Goal: Task Accomplishment & Management: Manage account settings

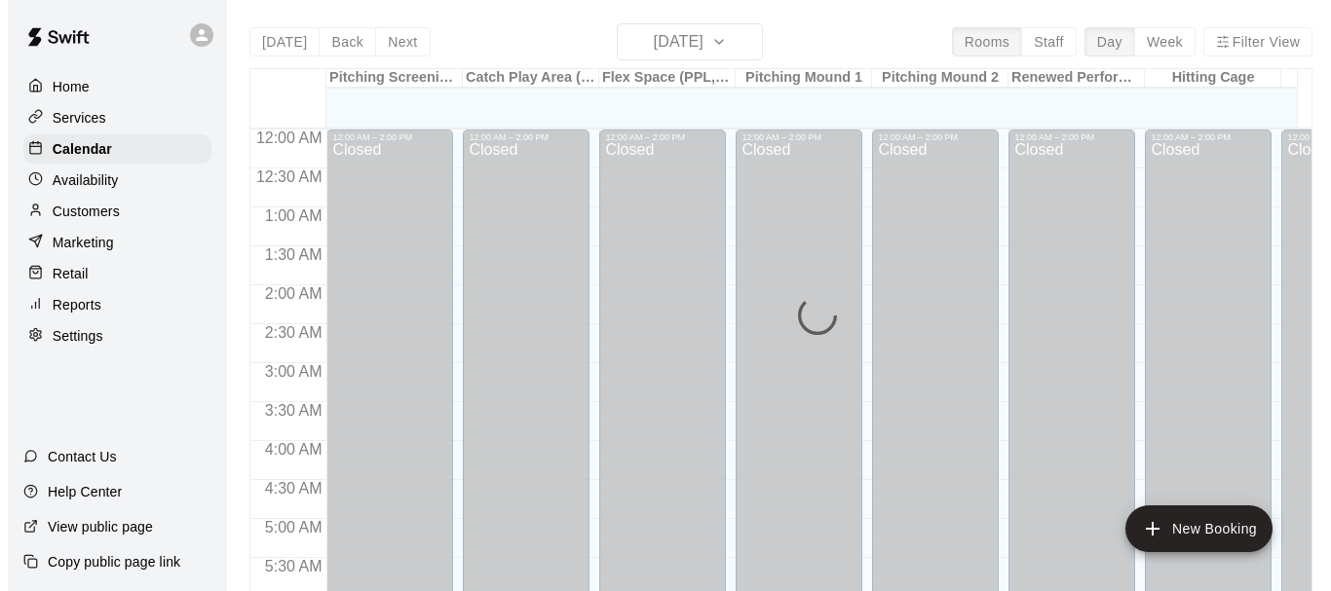
scroll to position [1088, 0]
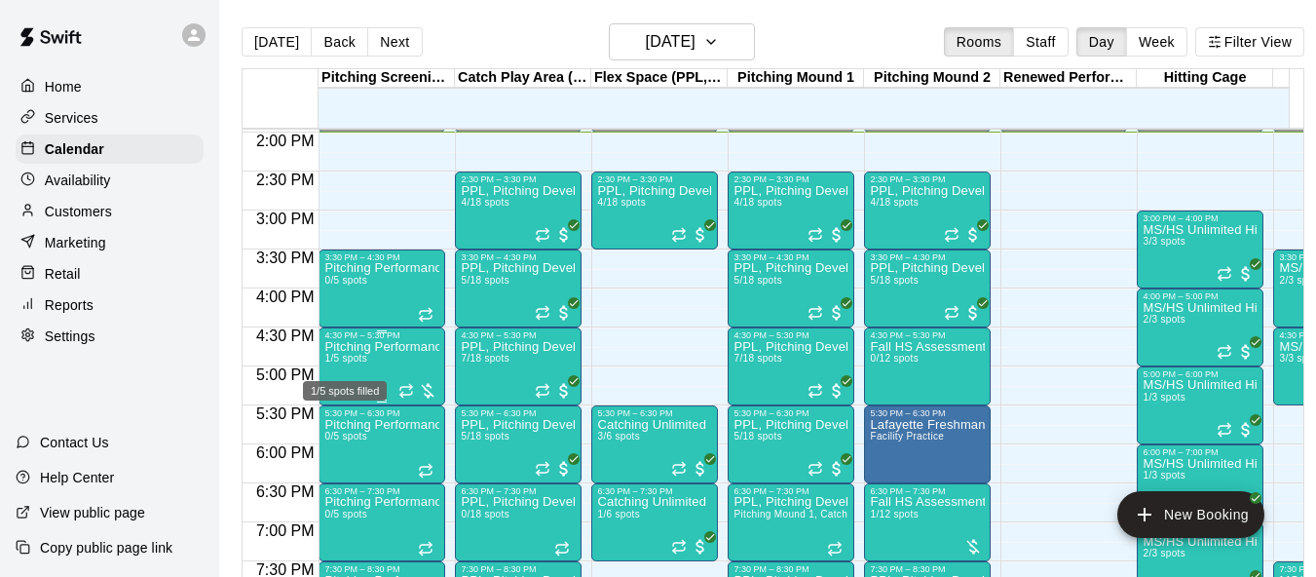
click at [352, 357] on span "1/5 spots" at bounding box center [345, 358] width 43 height 11
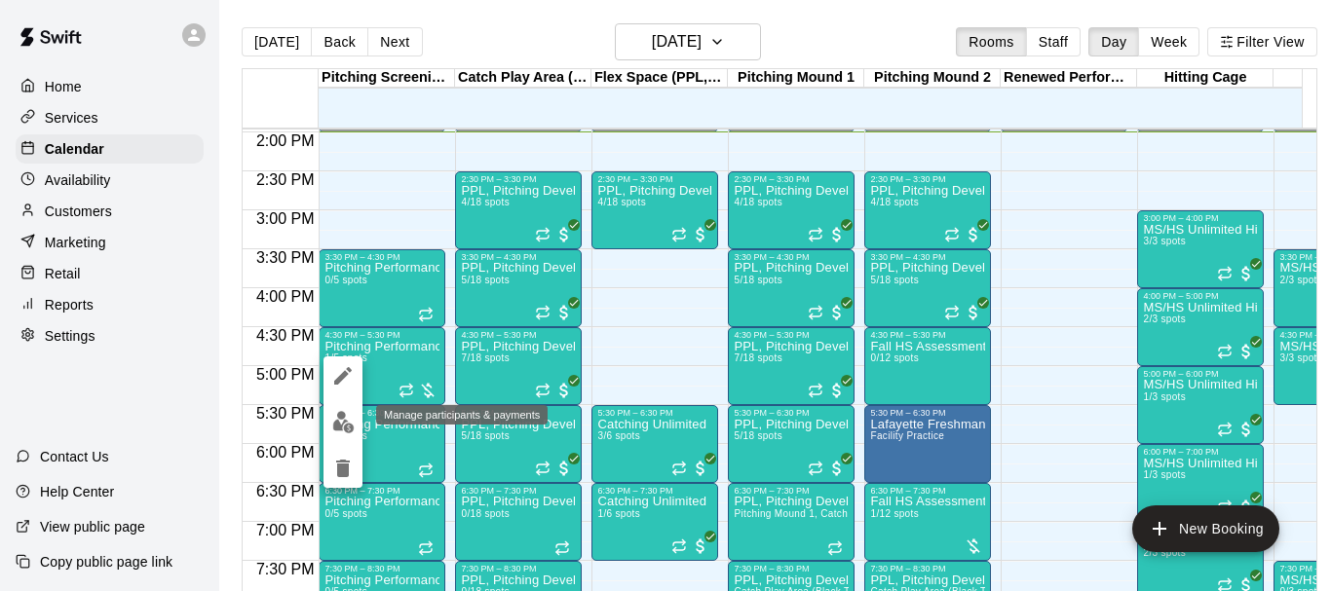
click at [354, 427] on img "edit" at bounding box center [343, 422] width 22 height 22
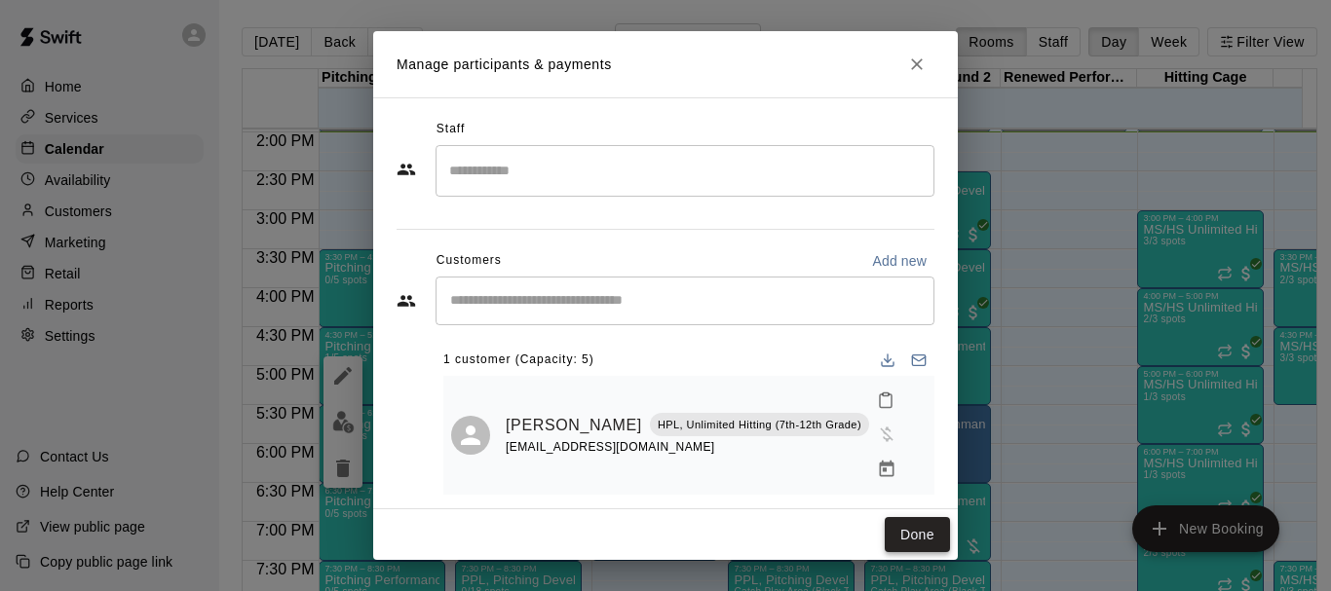
click at [926, 525] on button "Done" at bounding box center [916, 535] width 65 height 36
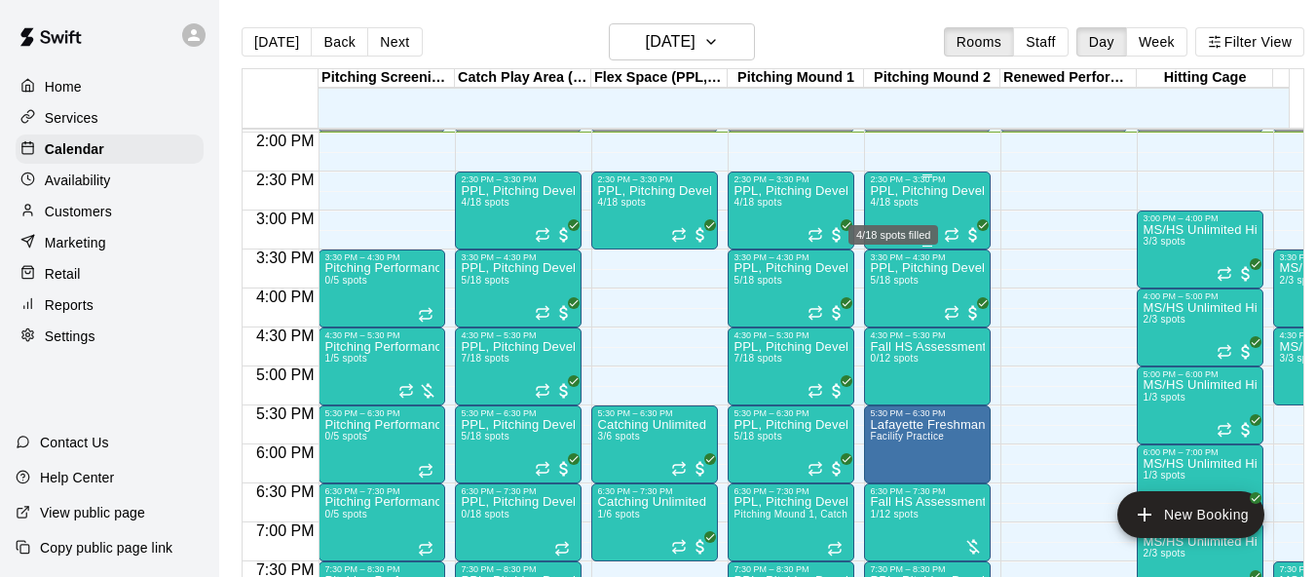
click at [899, 206] on span "4/18 spots" at bounding box center [894, 202] width 48 height 11
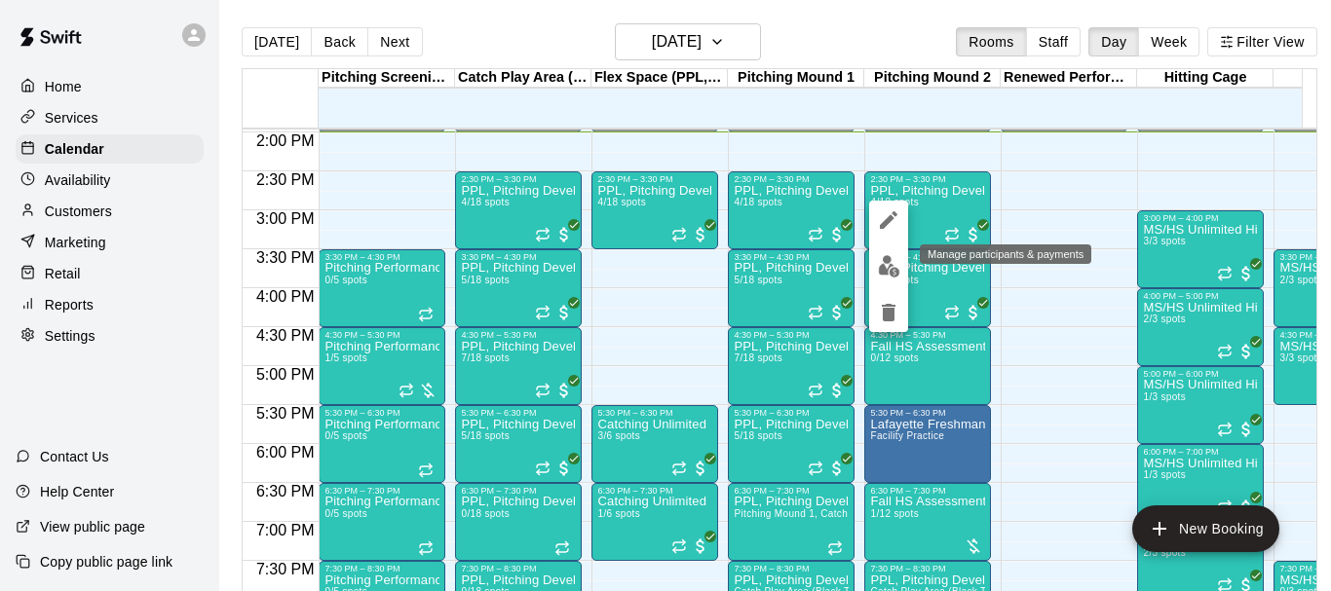
click at [884, 273] on img "edit" at bounding box center [889, 266] width 22 height 22
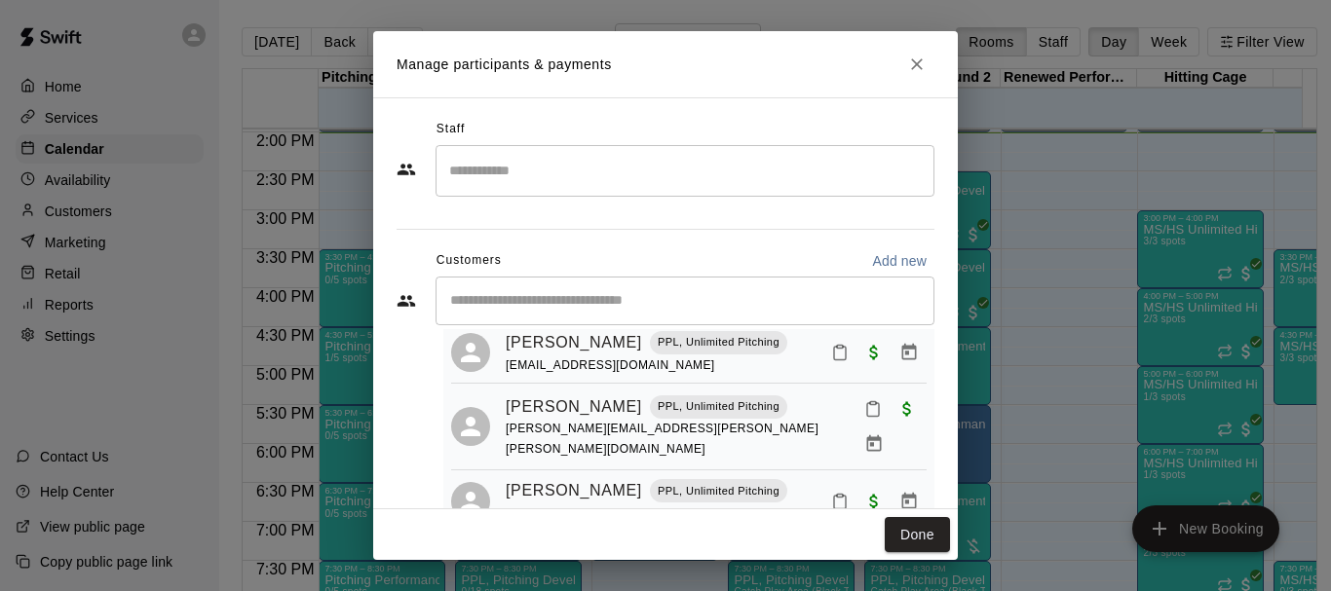
scroll to position [47, 0]
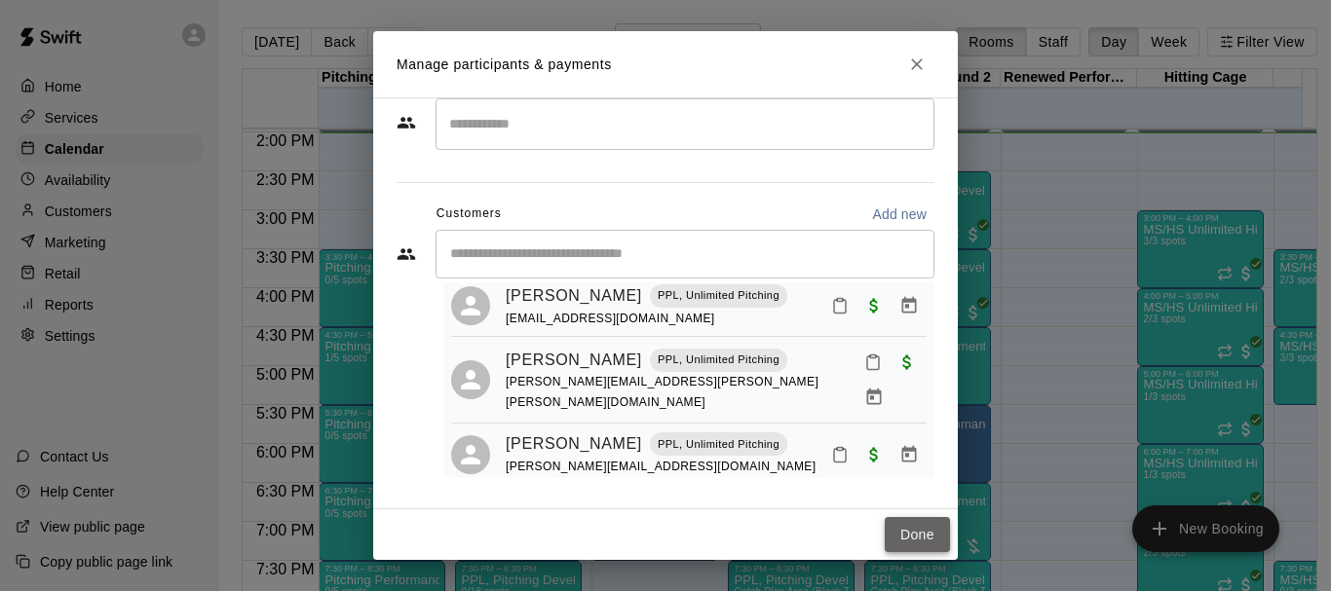
click at [918, 524] on button "Done" at bounding box center [916, 535] width 65 height 36
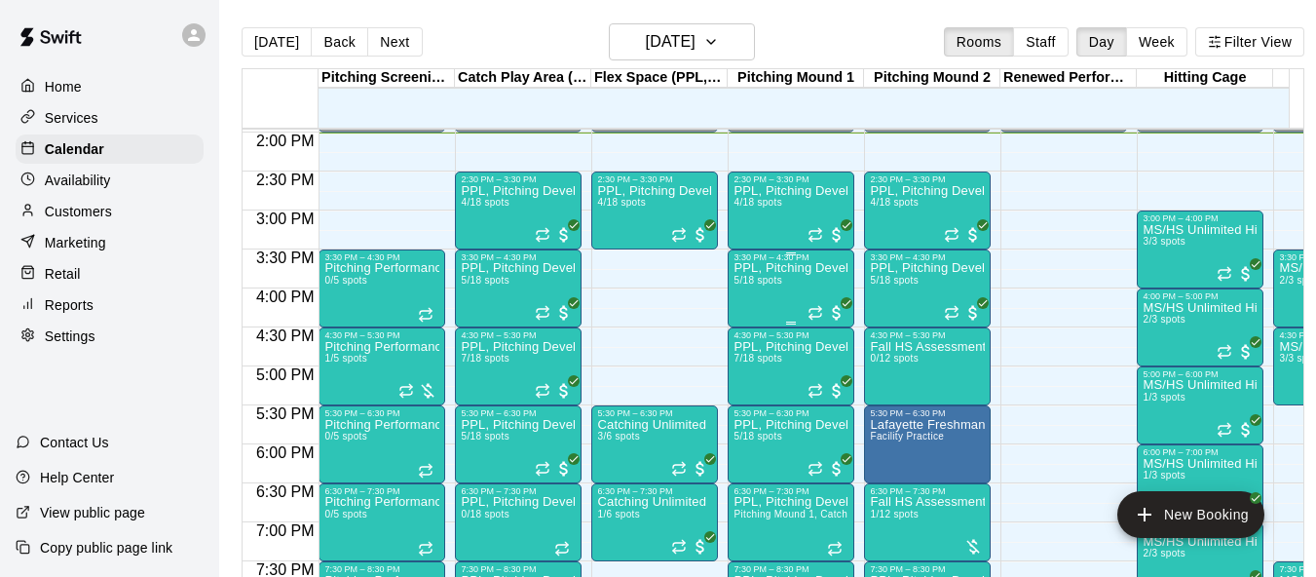
click at [761, 285] on span "5/18 spots" at bounding box center [757, 280] width 48 height 11
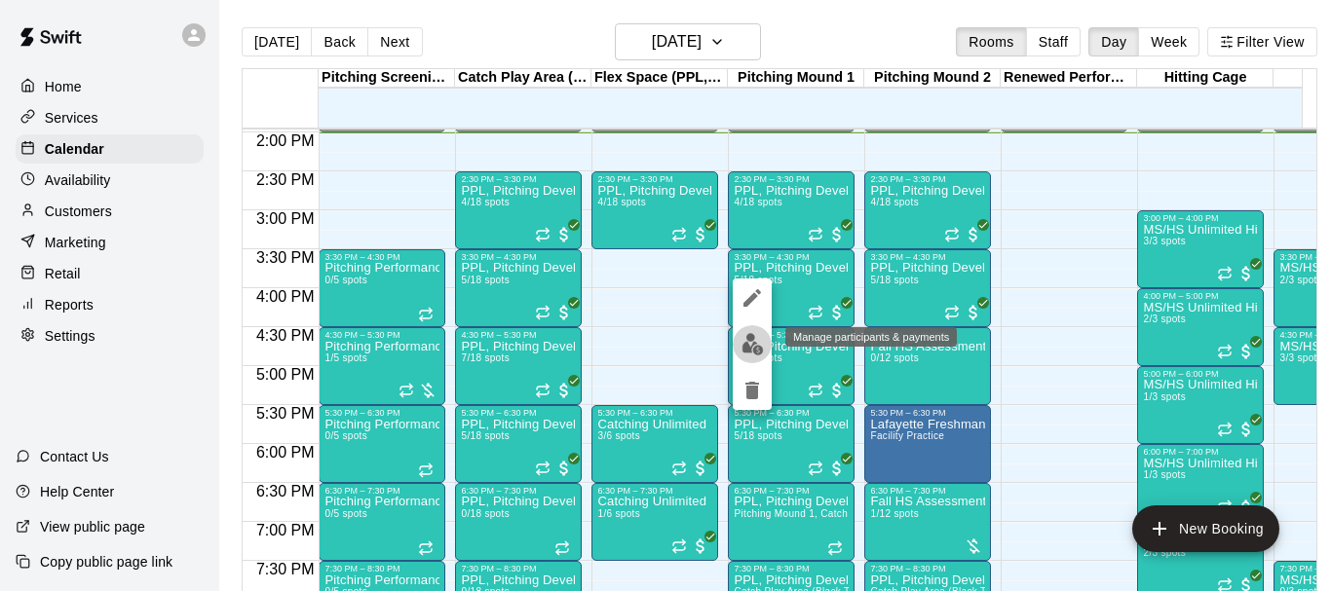
click at [749, 343] on img "edit" at bounding box center [752, 344] width 22 height 22
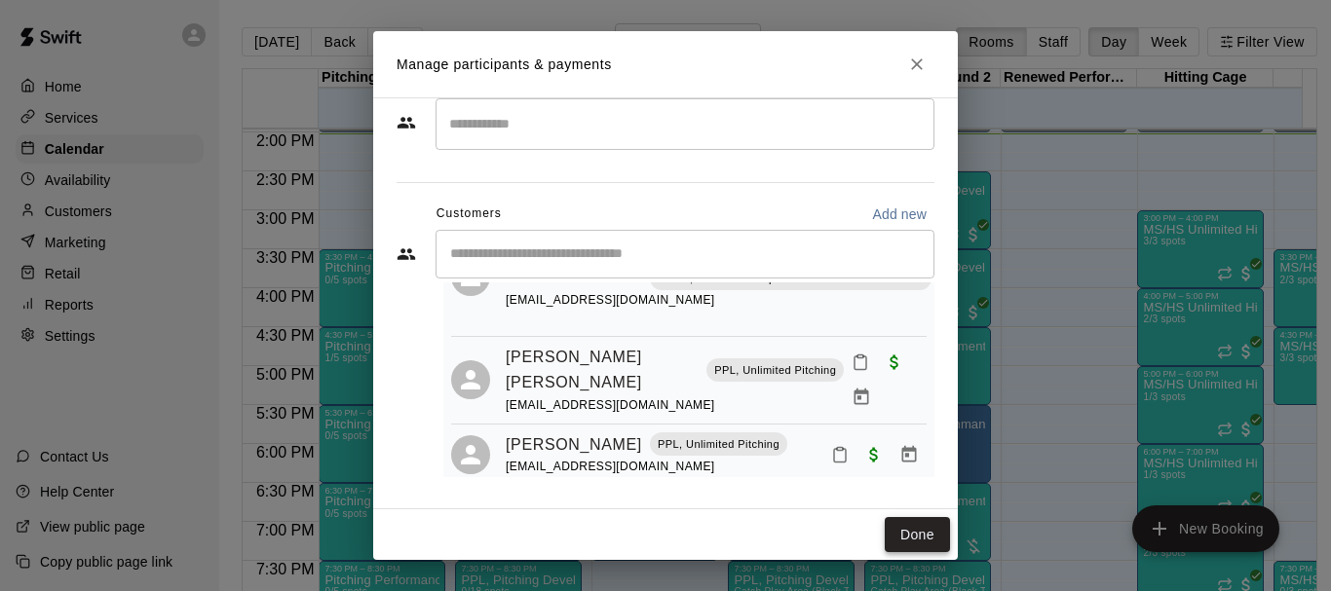
click at [946, 535] on button "Done" at bounding box center [916, 535] width 65 height 36
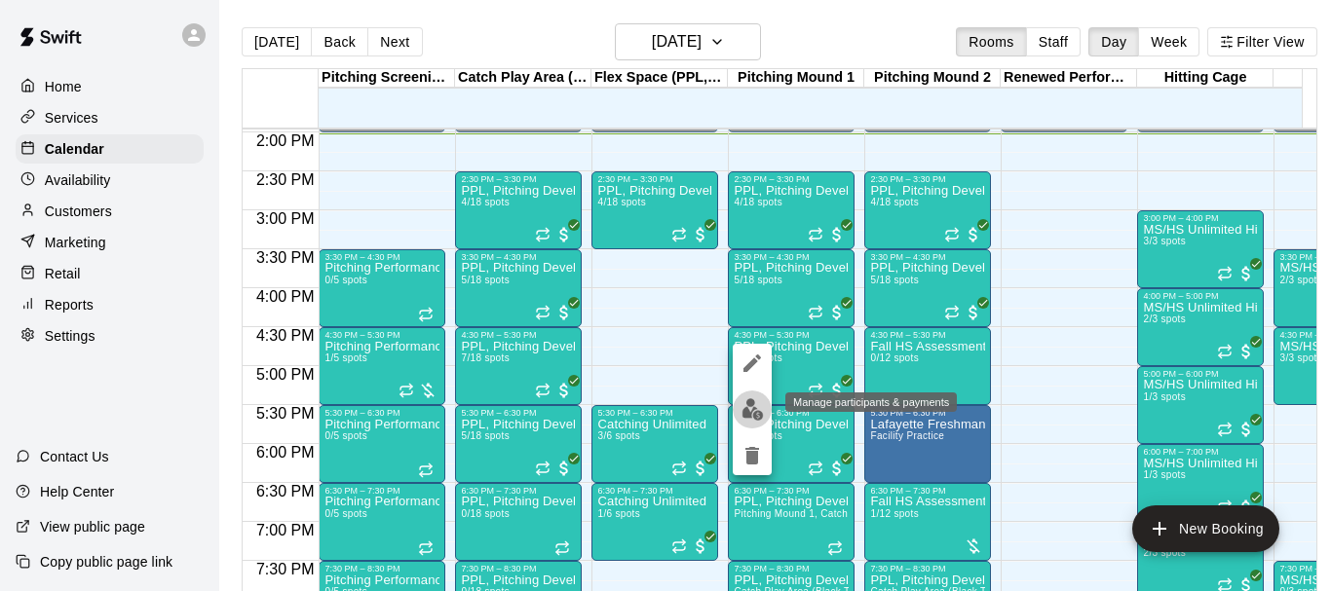
click at [750, 399] on img "edit" at bounding box center [752, 409] width 22 height 22
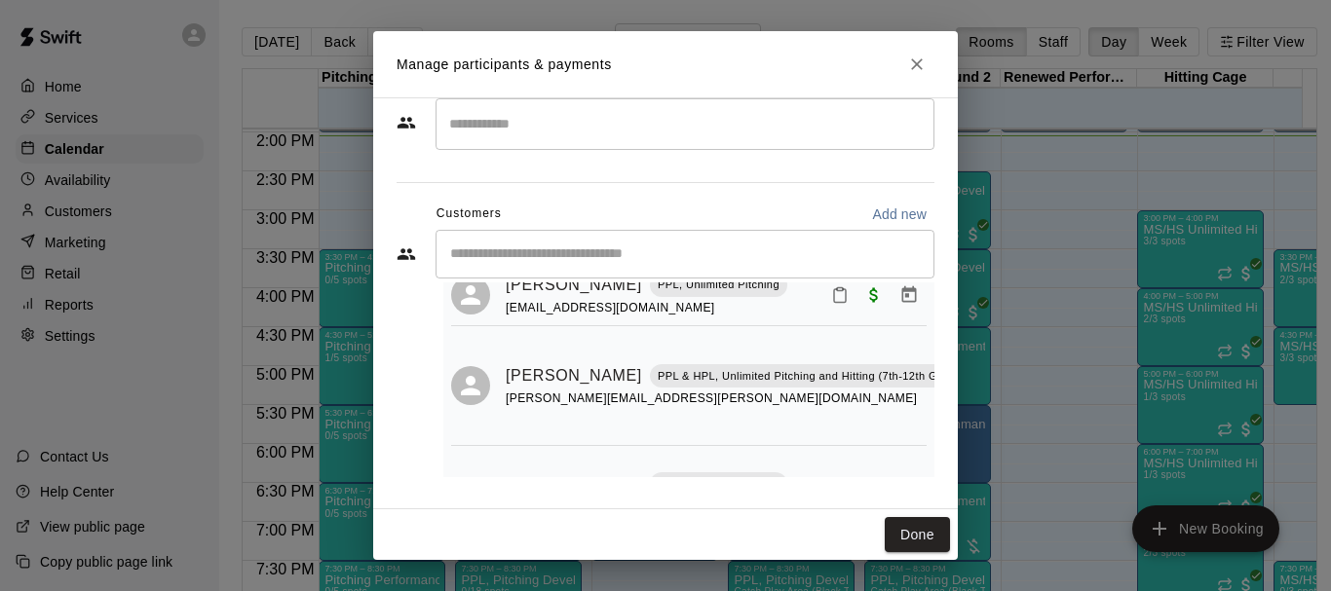
scroll to position [0, 0]
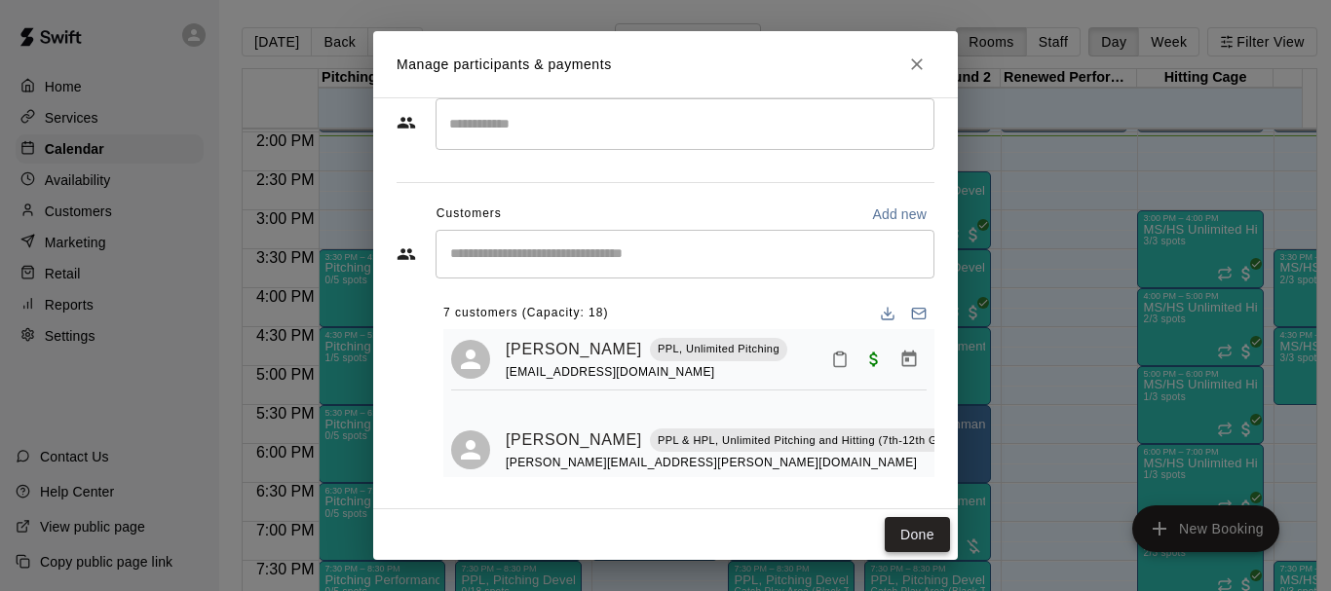
click at [918, 539] on button "Done" at bounding box center [916, 535] width 65 height 36
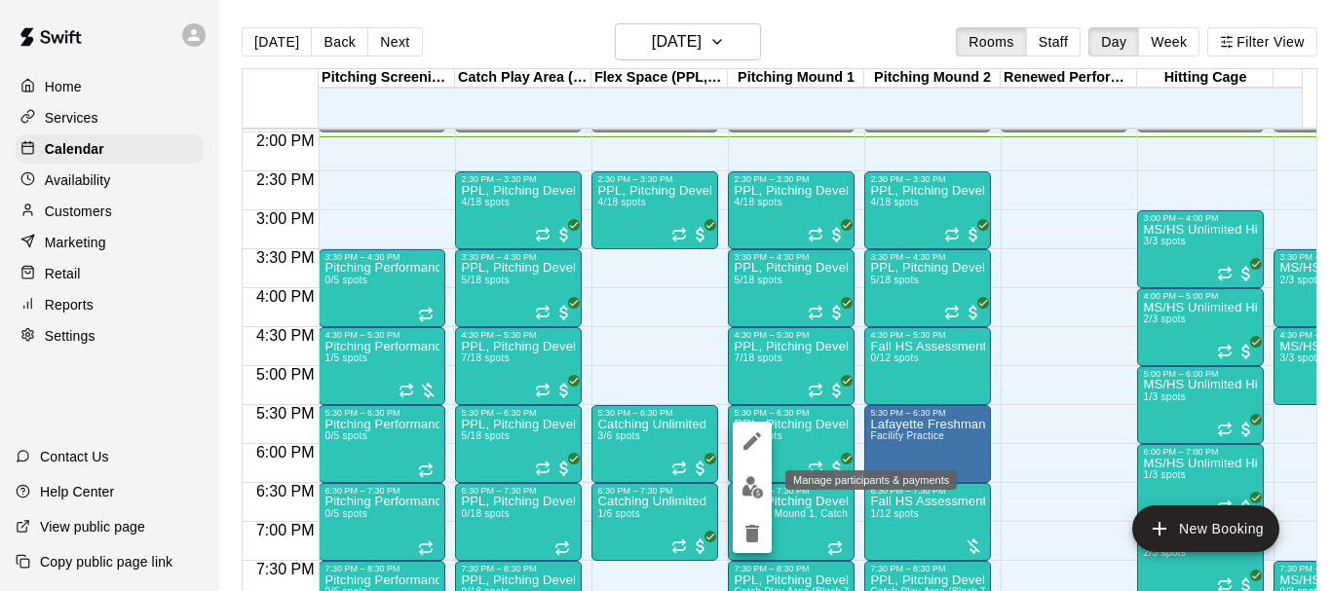
click at [746, 488] on img "edit" at bounding box center [752, 487] width 22 height 22
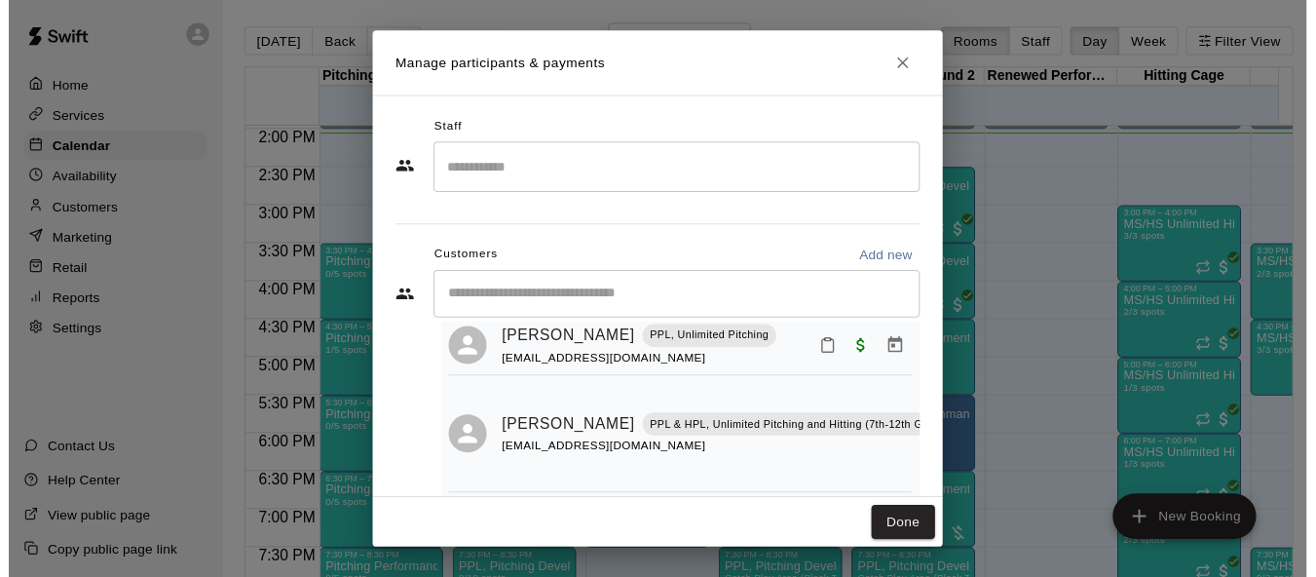
scroll to position [363, 0]
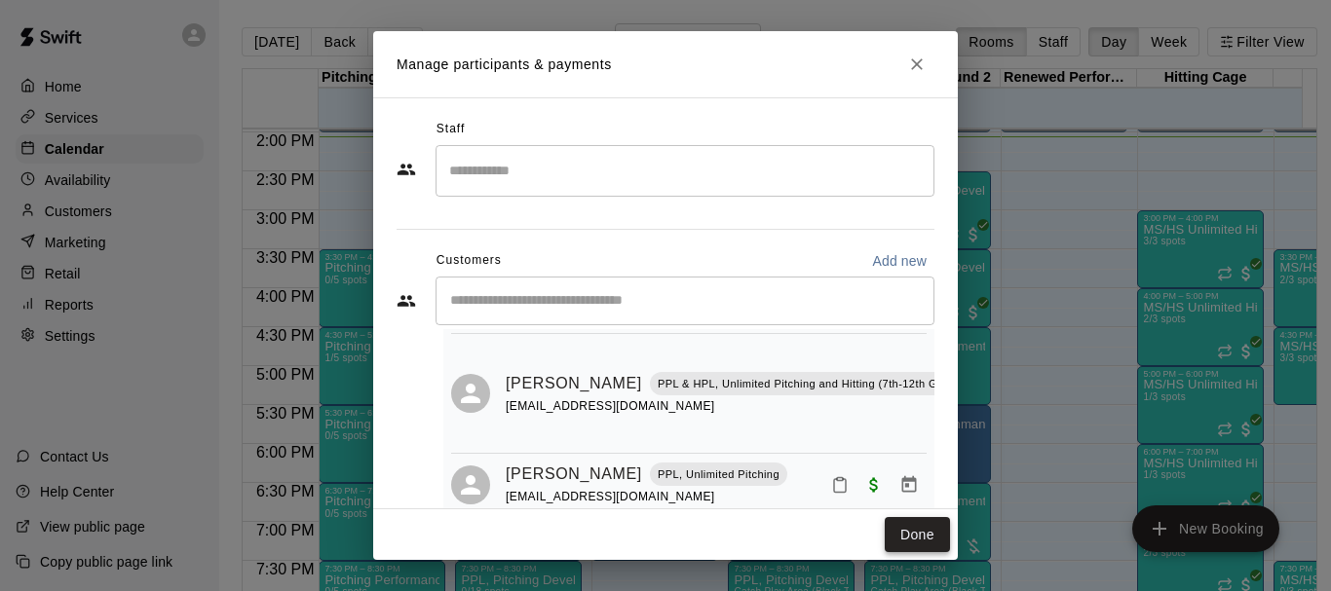
click at [900, 549] on button "Done" at bounding box center [916, 535] width 65 height 36
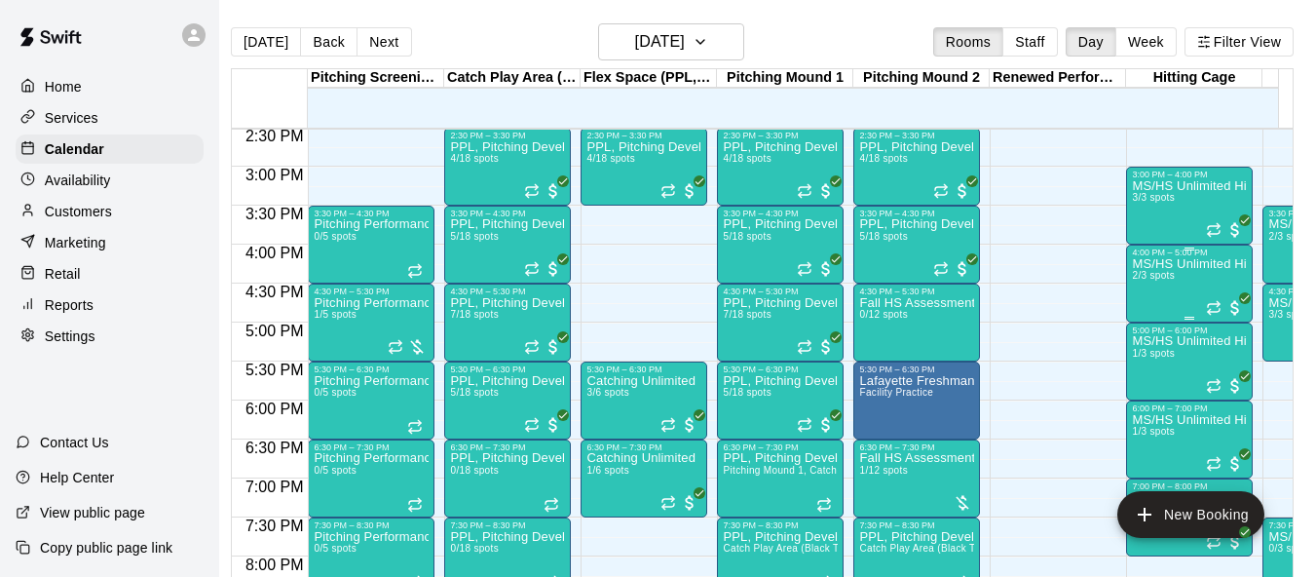
scroll to position [1088, 0]
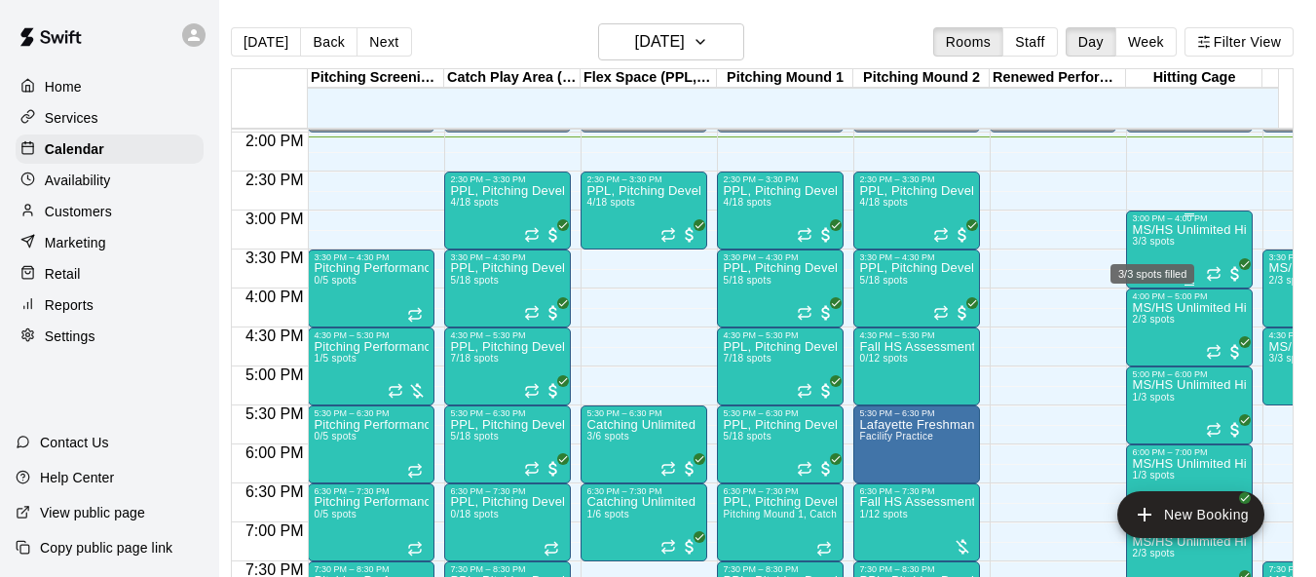
click at [1157, 252] on div "3/3 spots filled" at bounding box center [1153, 267] width 88 height 35
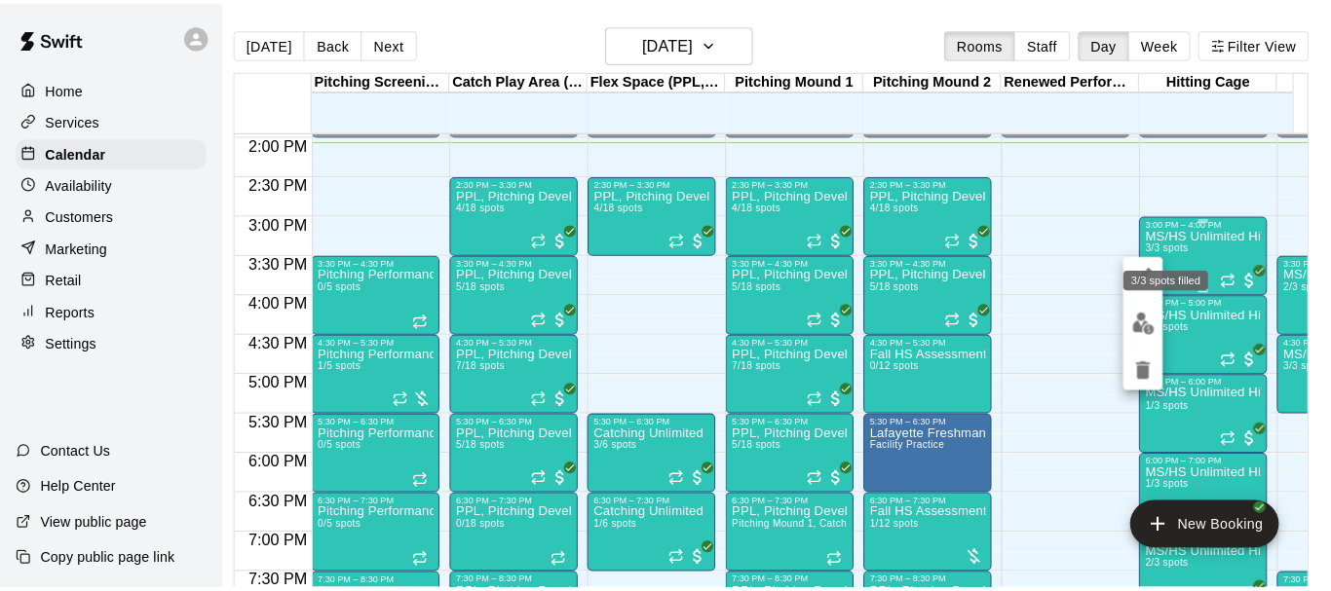
scroll to position [0, 9]
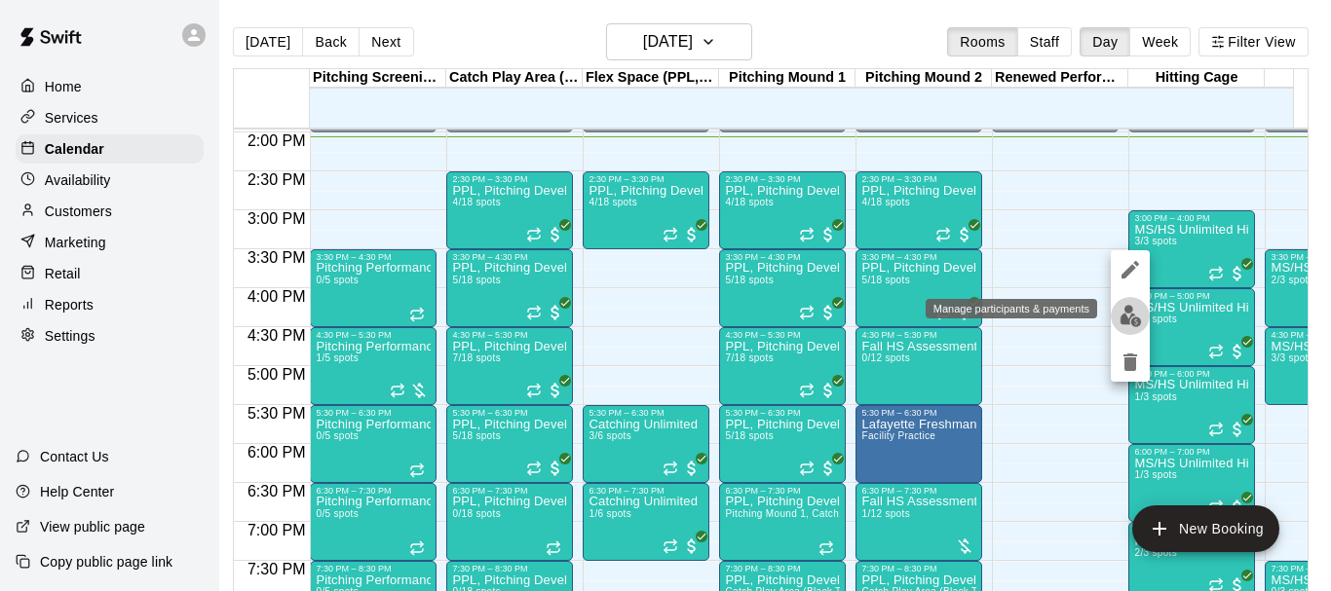
click at [1122, 320] on img "edit" at bounding box center [1130, 316] width 22 height 22
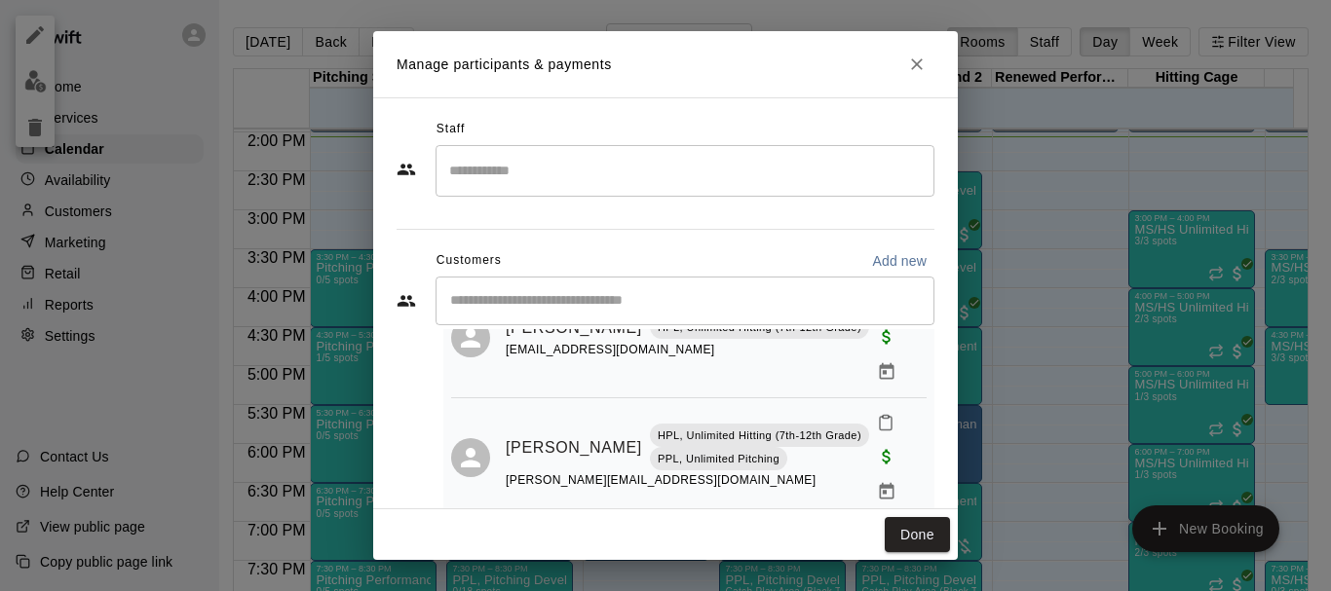
scroll to position [159, 0]
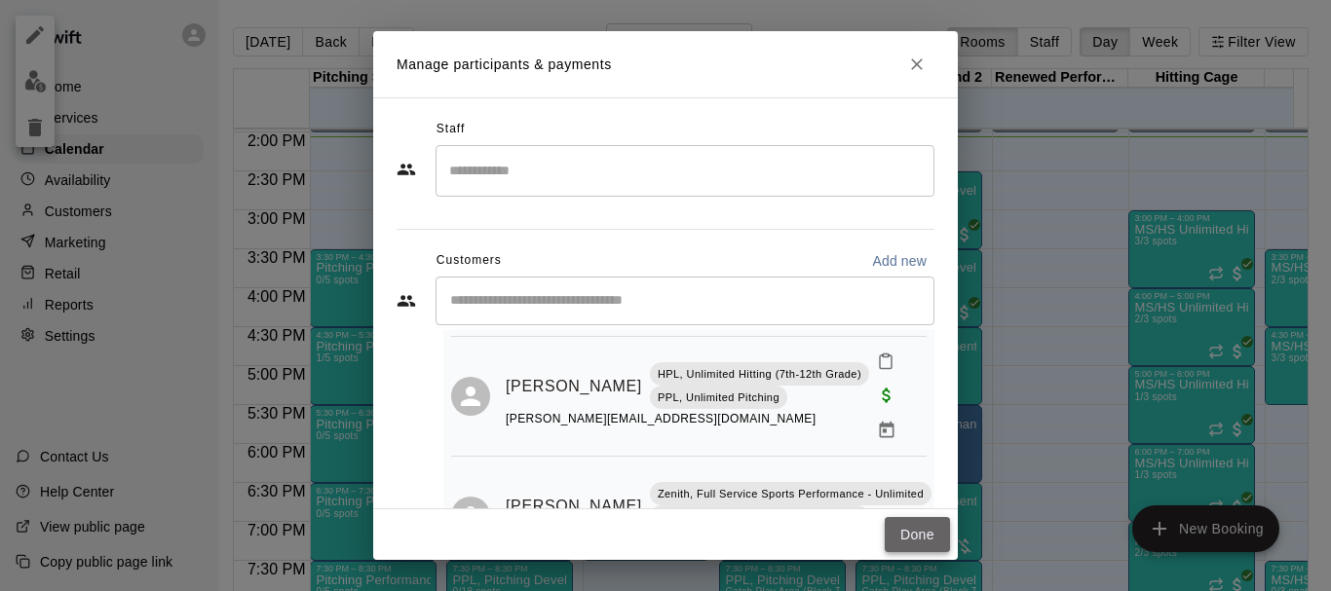
click at [939, 542] on button "Done" at bounding box center [916, 535] width 65 height 36
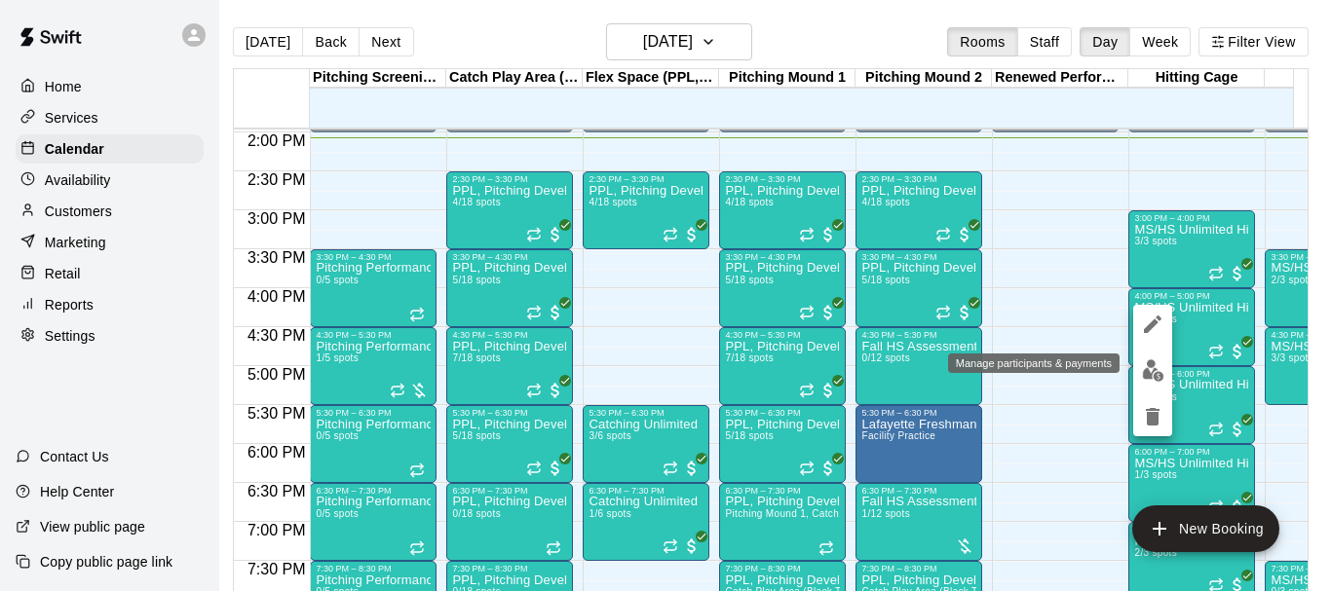
click at [1148, 375] on img "edit" at bounding box center [1153, 370] width 22 height 22
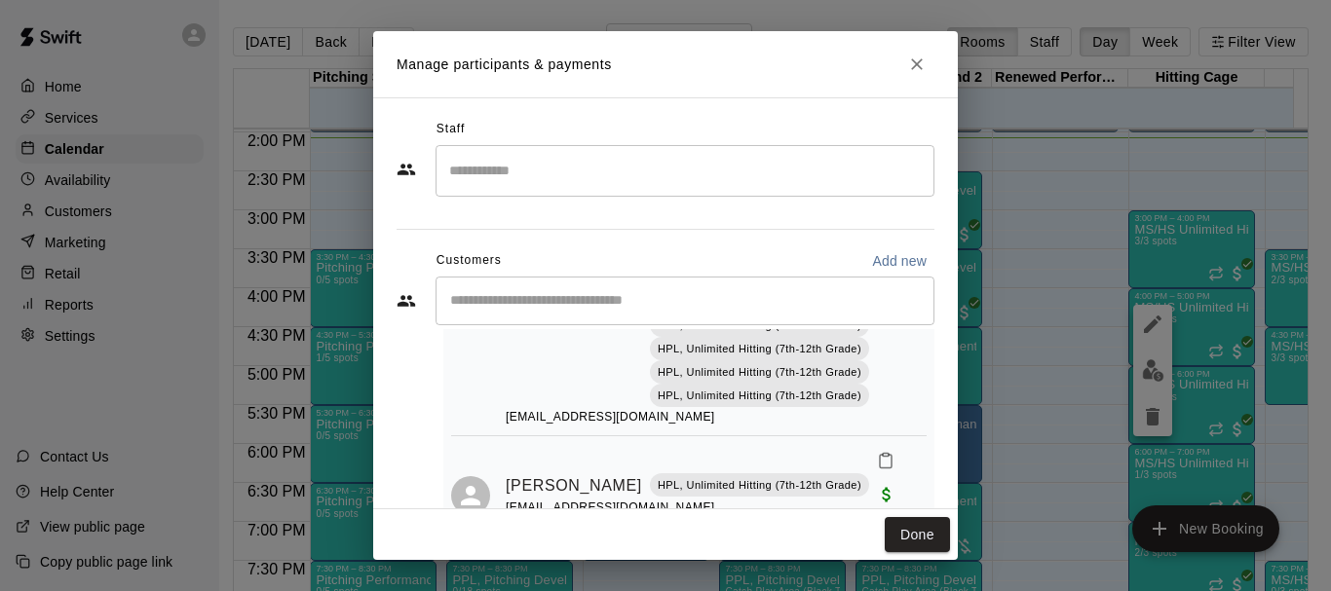
scroll to position [379, 0]
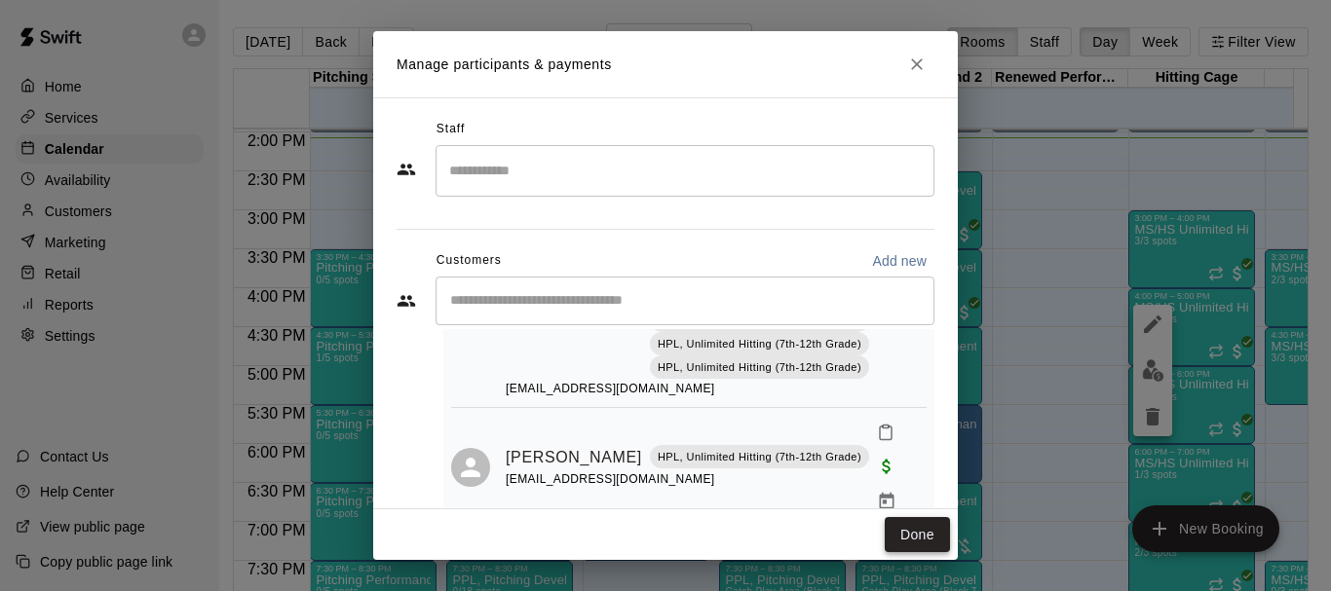
click at [923, 536] on button "Done" at bounding box center [916, 535] width 65 height 36
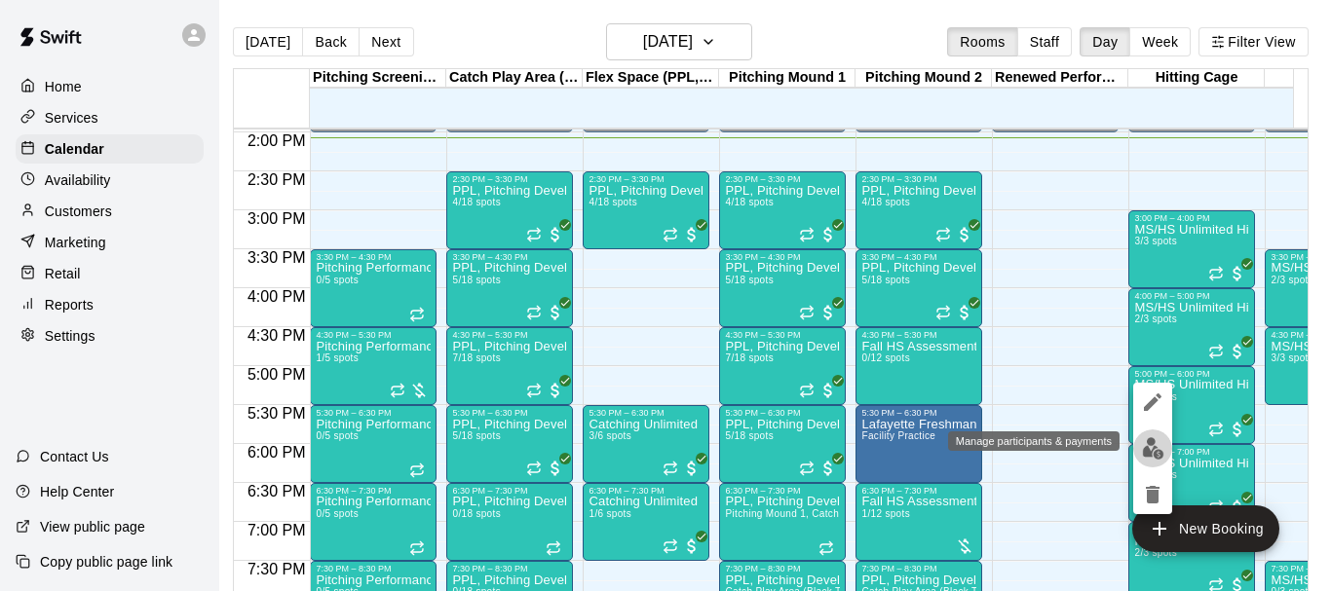
click at [1142, 444] on img "edit" at bounding box center [1153, 448] width 22 height 22
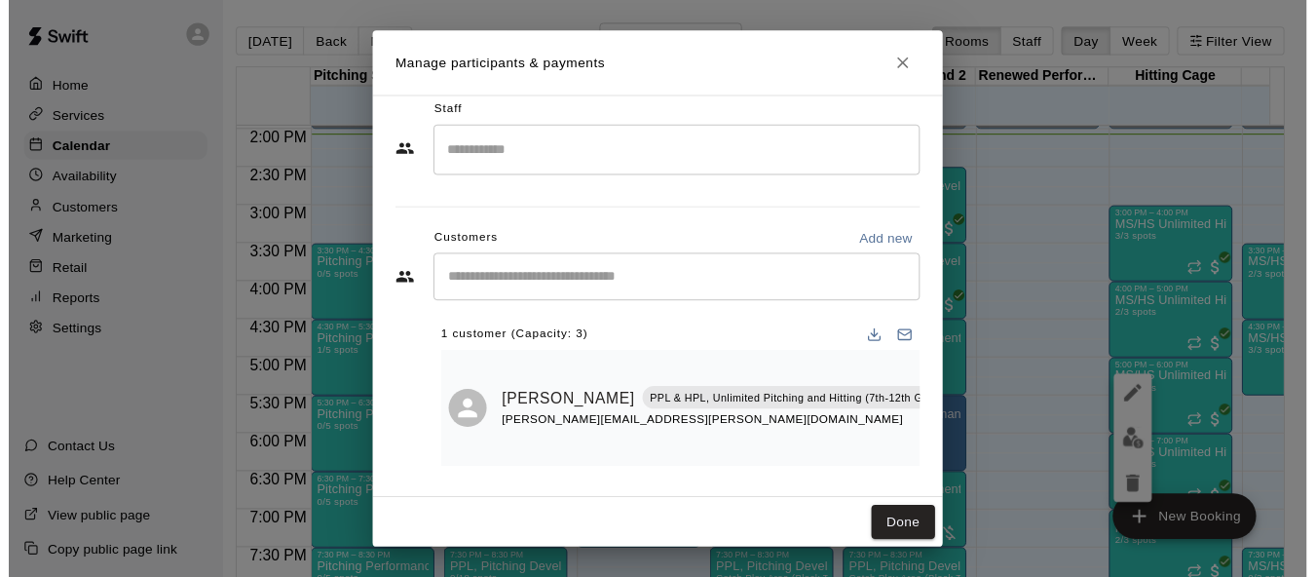
scroll to position [32, 0]
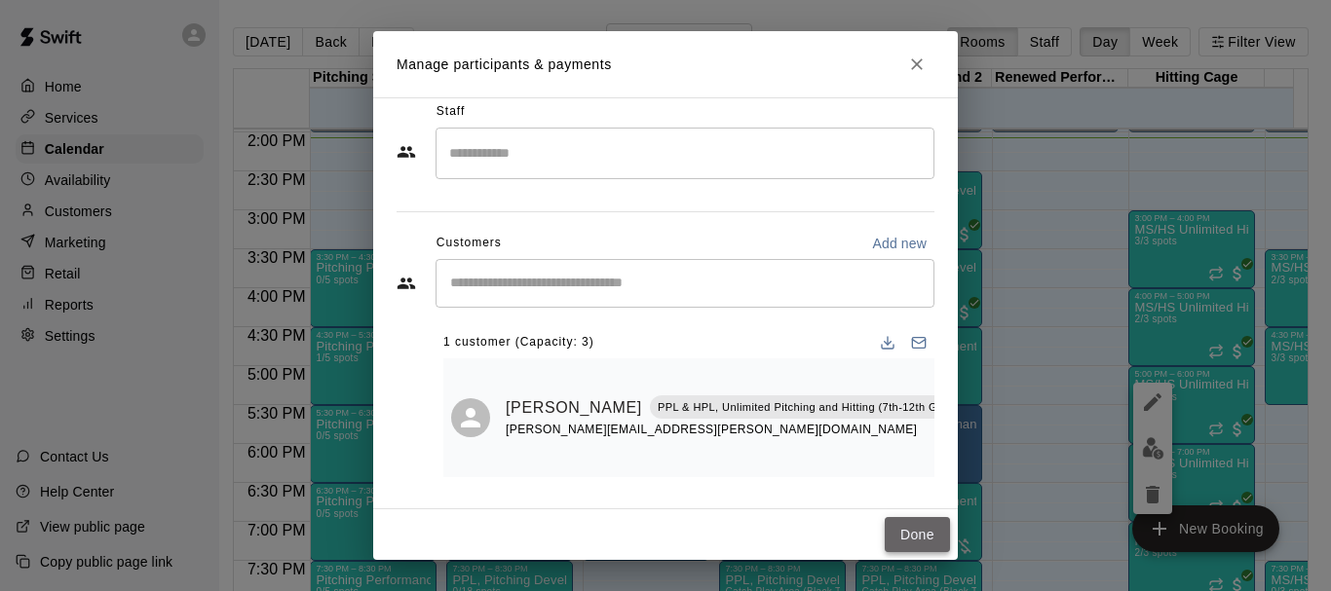
click at [902, 544] on button "Done" at bounding box center [916, 535] width 65 height 36
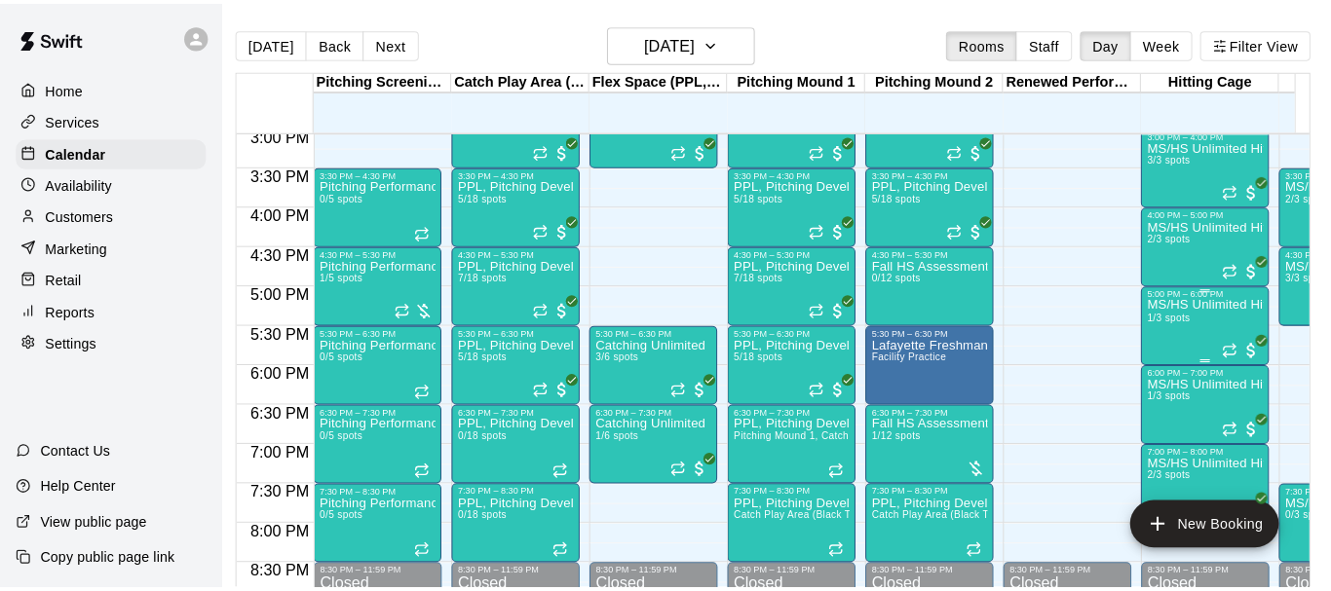
scroll to position [1185, 0]
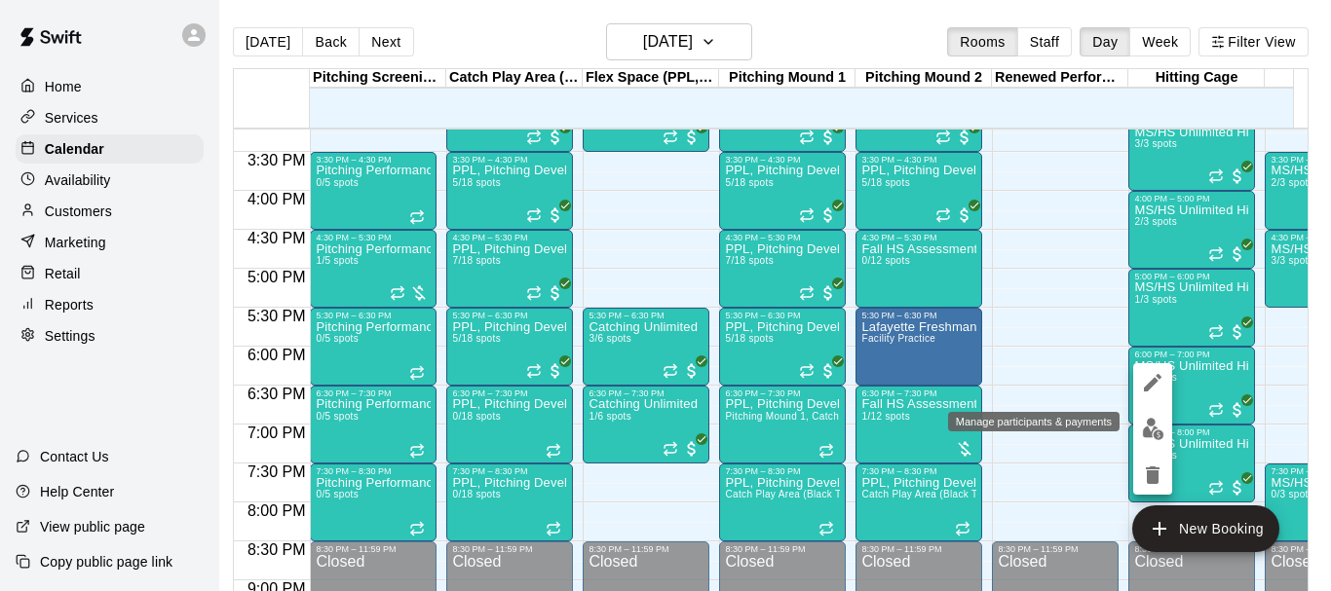
click at [1145, 432] on img "edit" at bounding box center [1153, 429] width 22 height 22
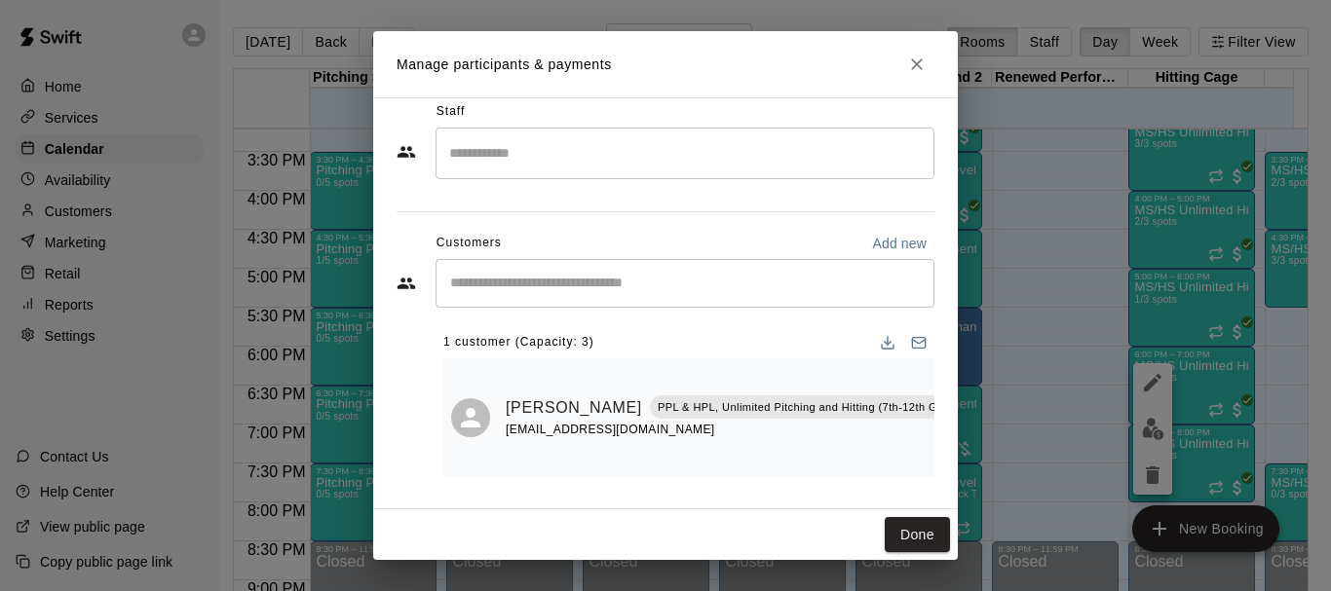
scroll to position [32, 0]
click at [923, 540] on button "Done" at bounding box center [916, 535] width 65 height 36
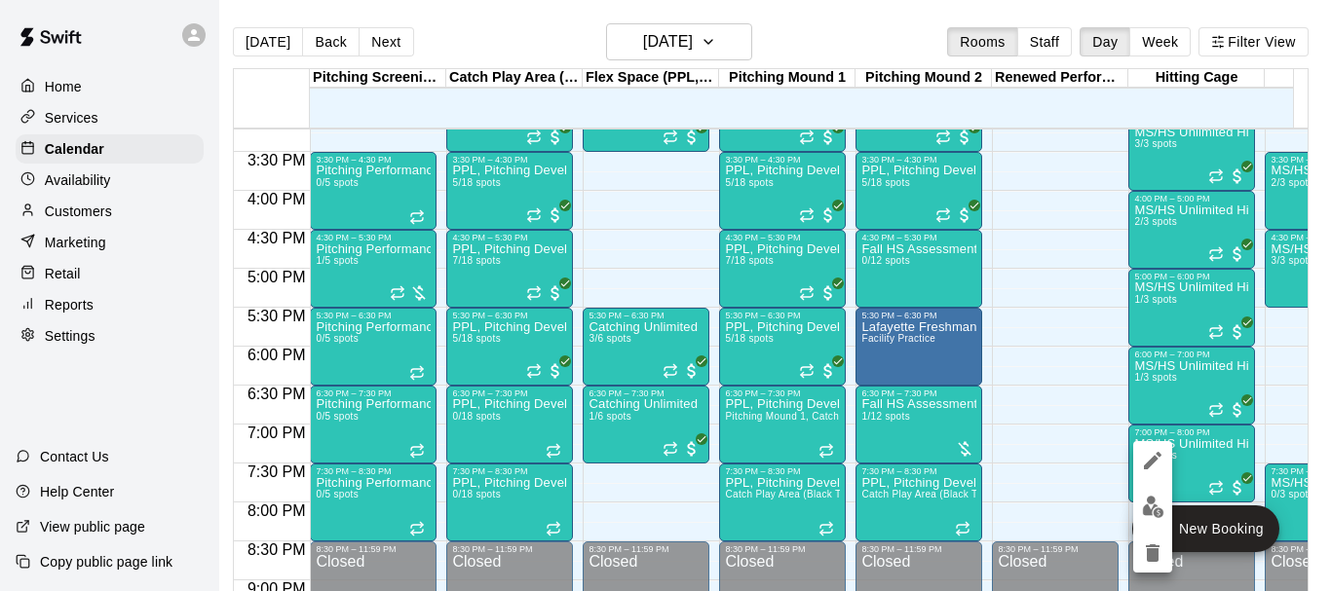
click at [1144, 508] on img "edit" at bounding box center [1153, 507] width 22 height 22
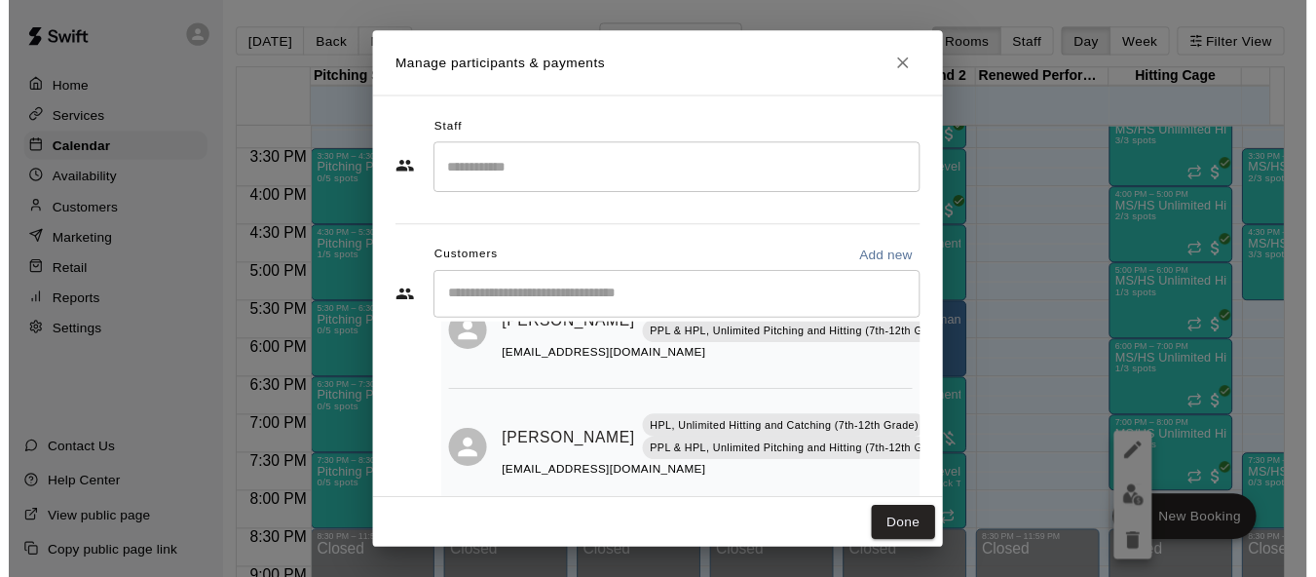
scroll to position [114, 0]
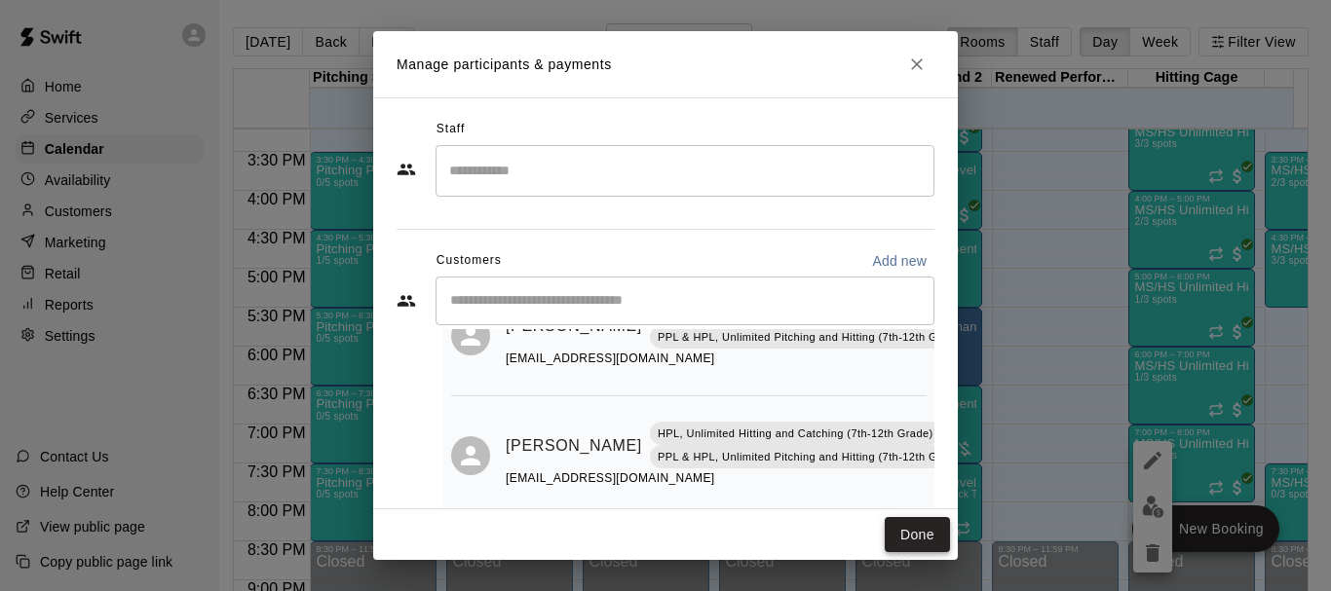
click at [913, 536] on button "Done" at bounding box center [916, 535] width 65 height 36
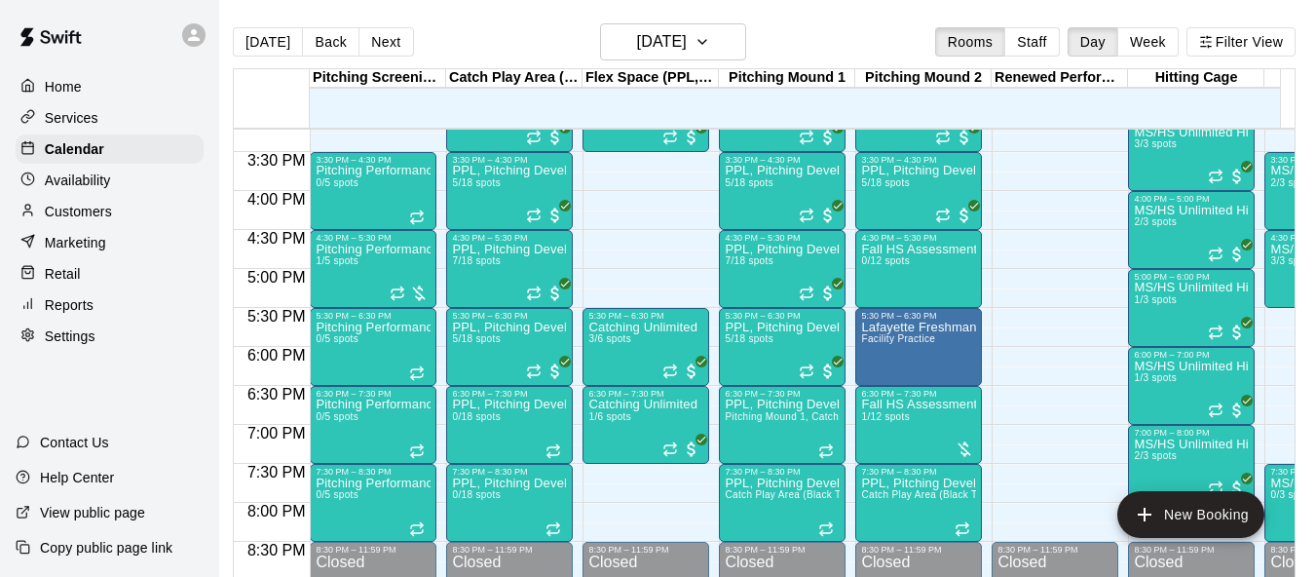
scroll to position [0, 23]
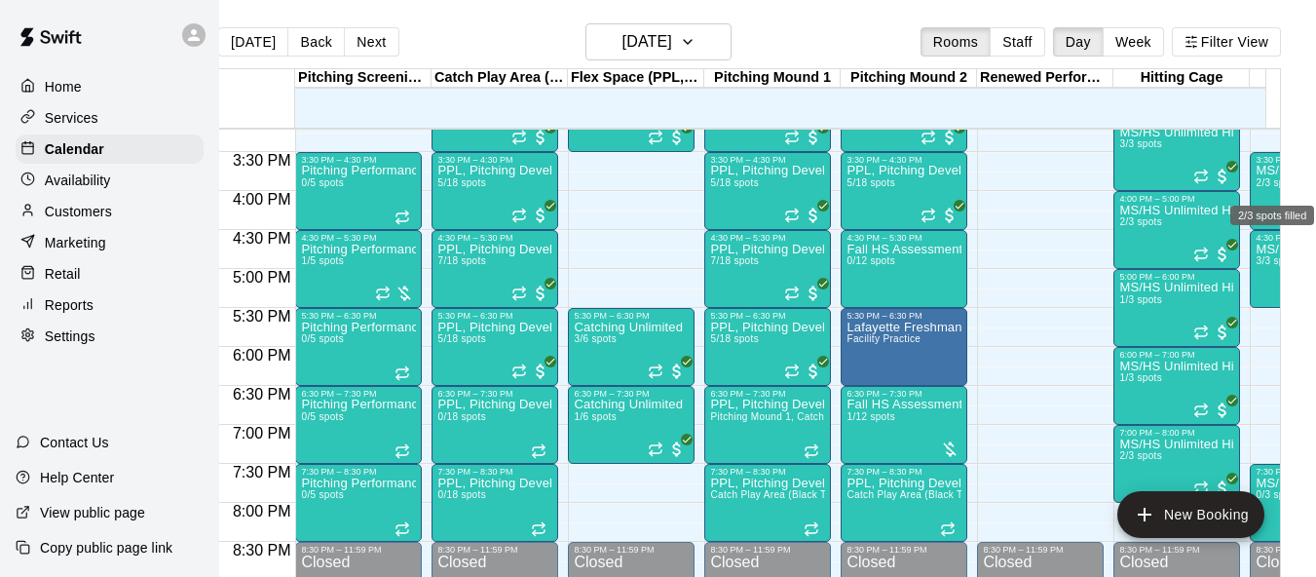
click at [1256, 187] on span "2/3 spots" at bounding box center [1277, 182] width 43 height 11
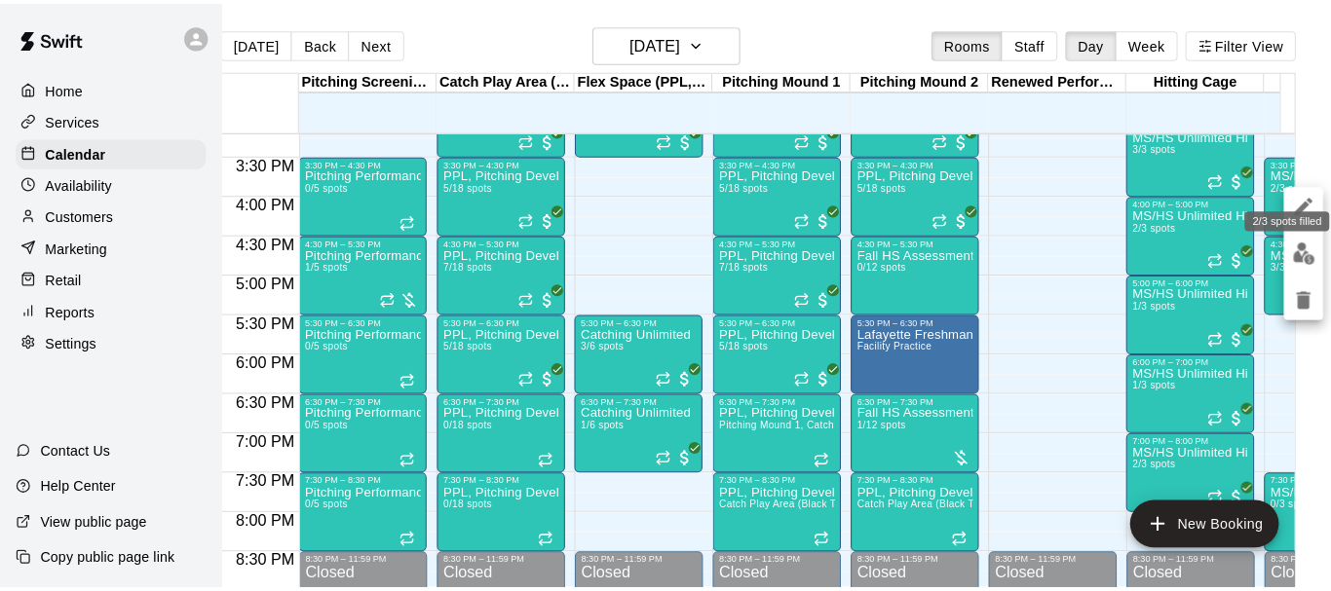
scroll to position [0, 9]
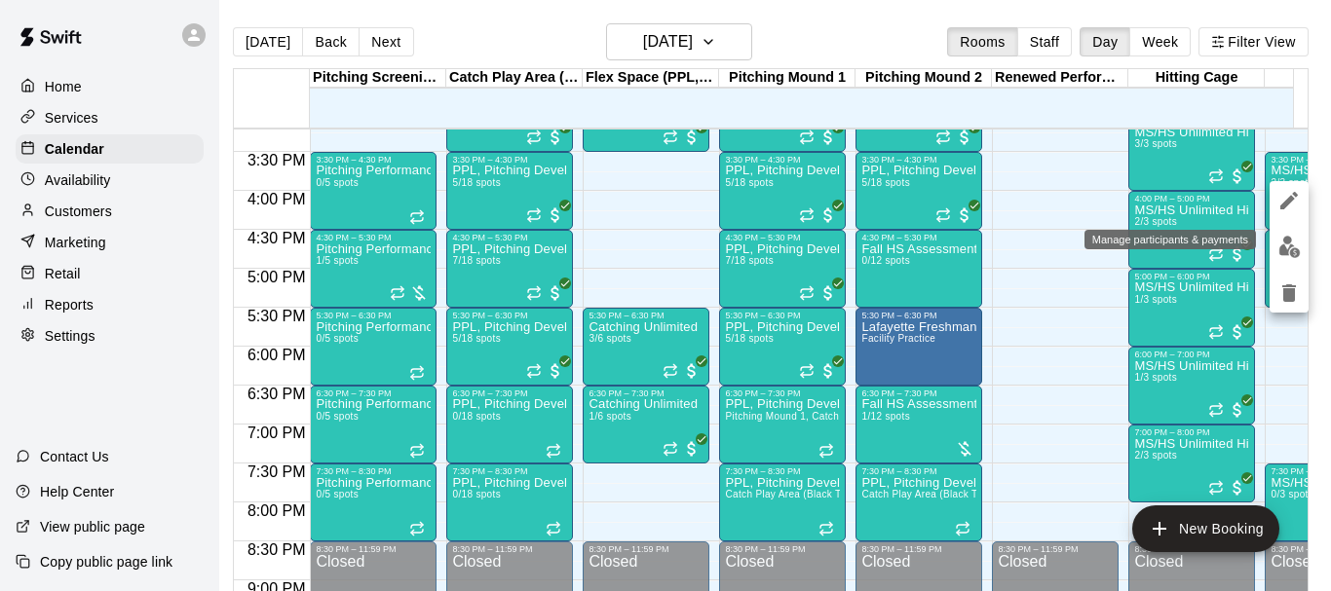
click at [1286, 242] on img "edit" at bounding box center [1289, 247] width 22 height 22
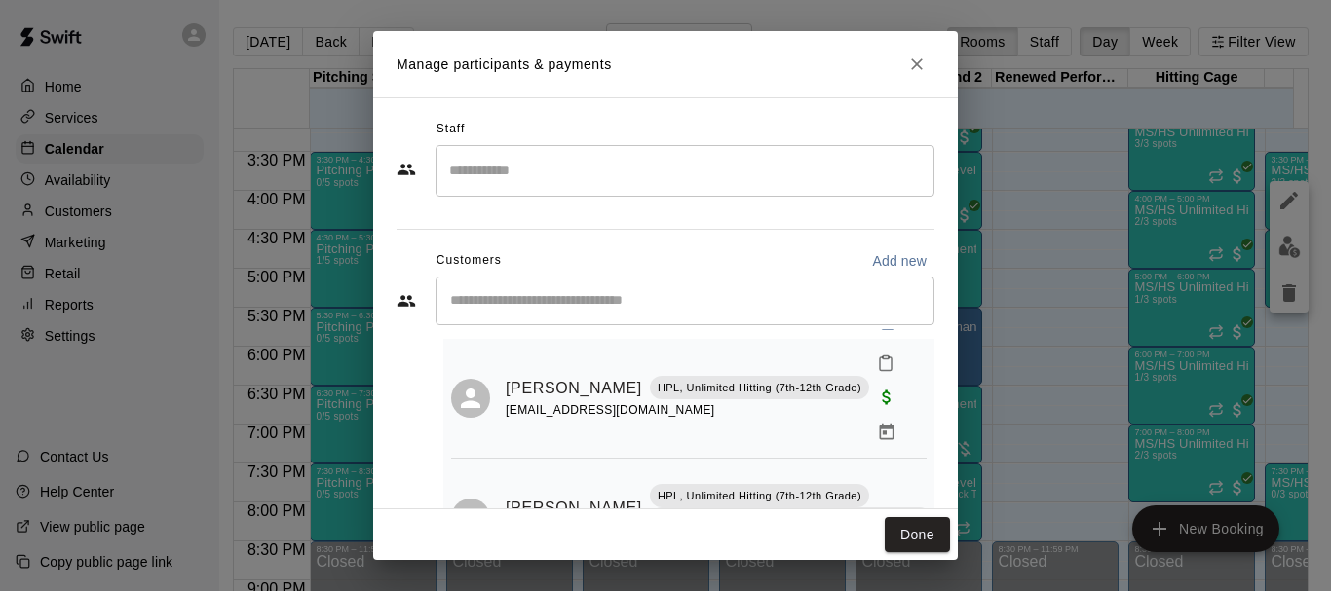
scroll to position [69, 0]
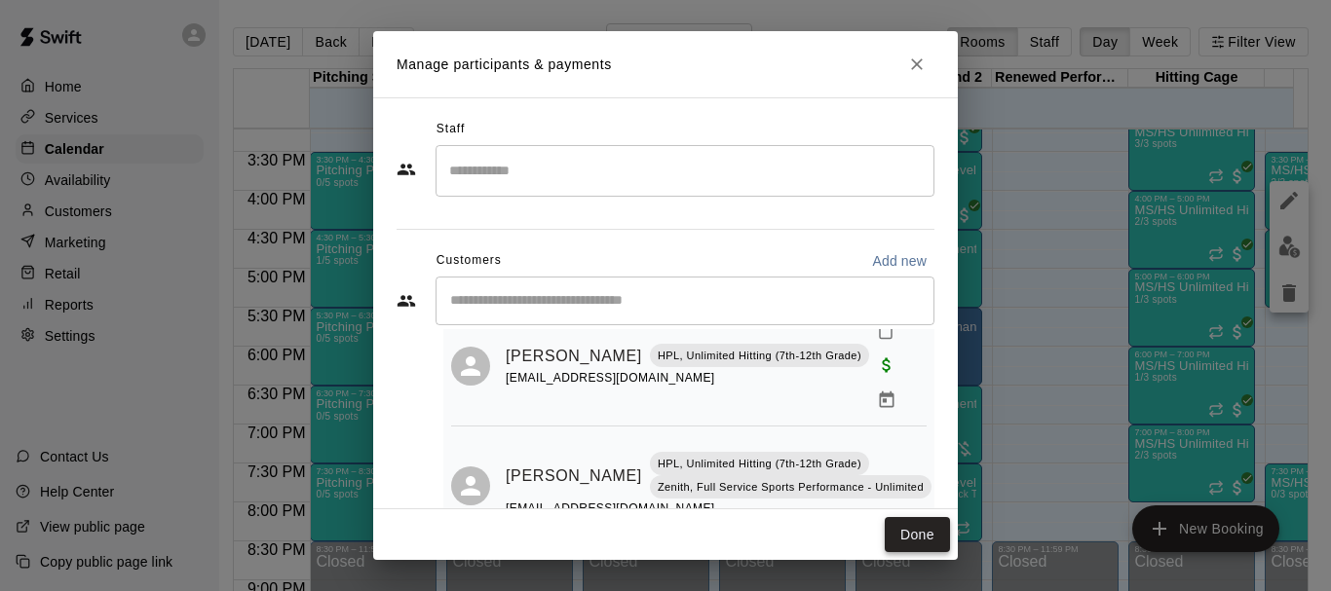
click at [921, 526] on button "Done" at bounding box center [916, 535] width 65 height 36
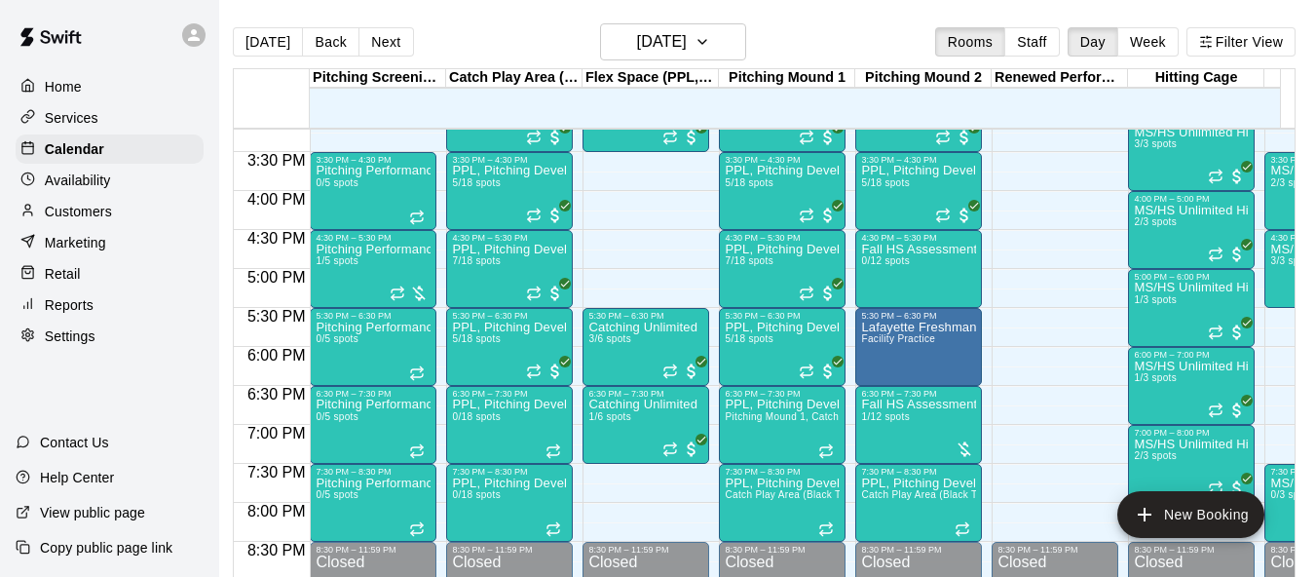
click at [1281, 265] on span "3/3 spots" at bounding box center [1291, 260] width 43 height 11
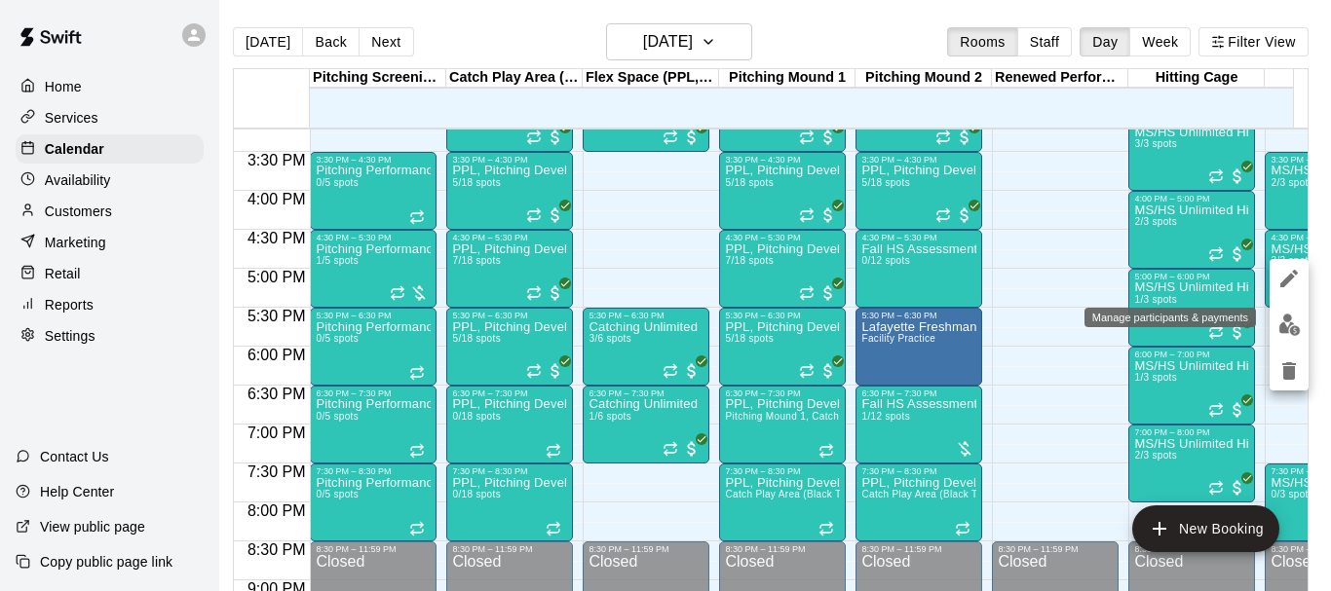
click at [1282, 326] on img "edit" at bounding box center [1289, 325] width 22 height 22
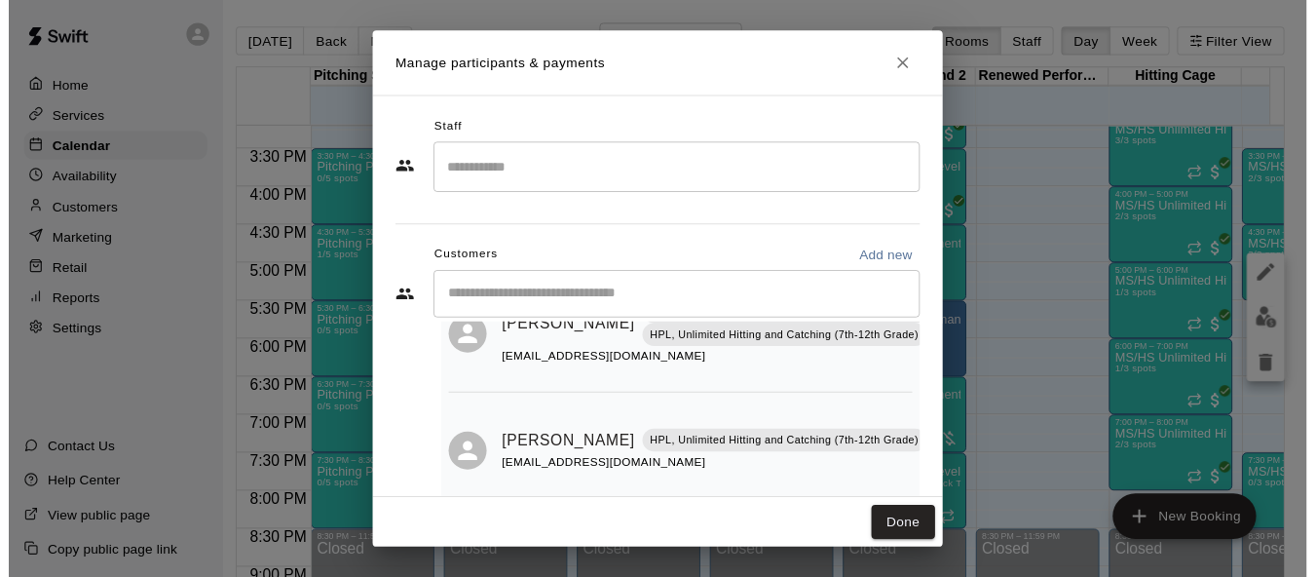
scroll to position [219, 0]
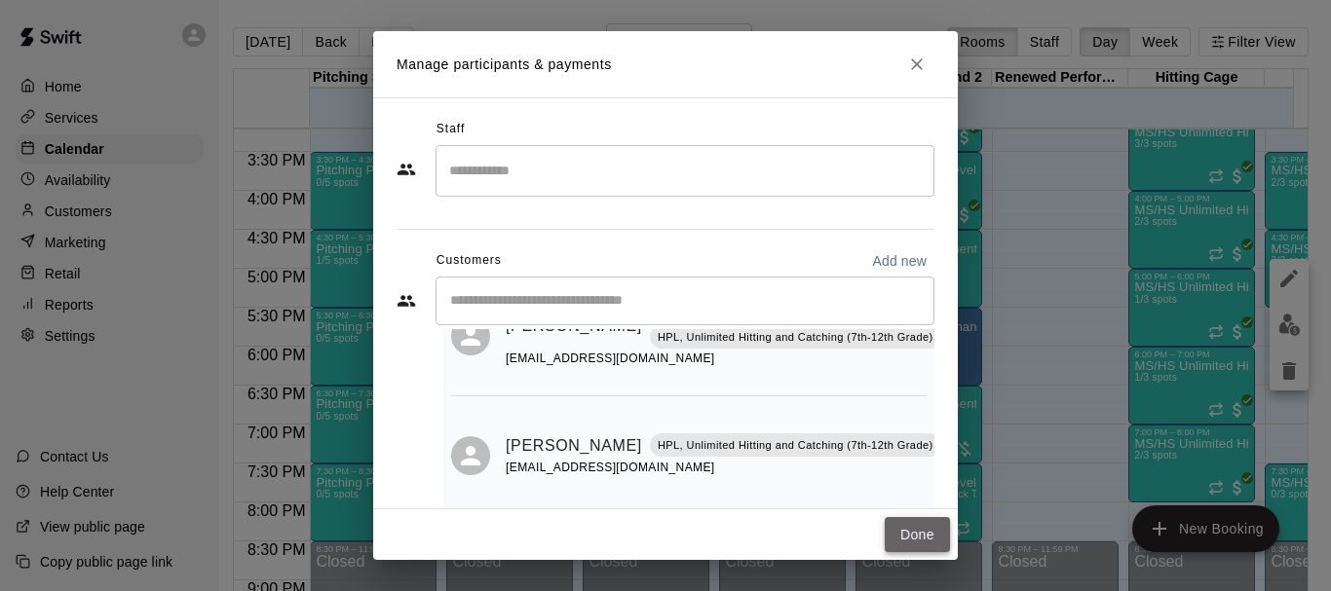
click at [931, 532] on button "Done" at bounding box center [916, 535] width 65 height 36
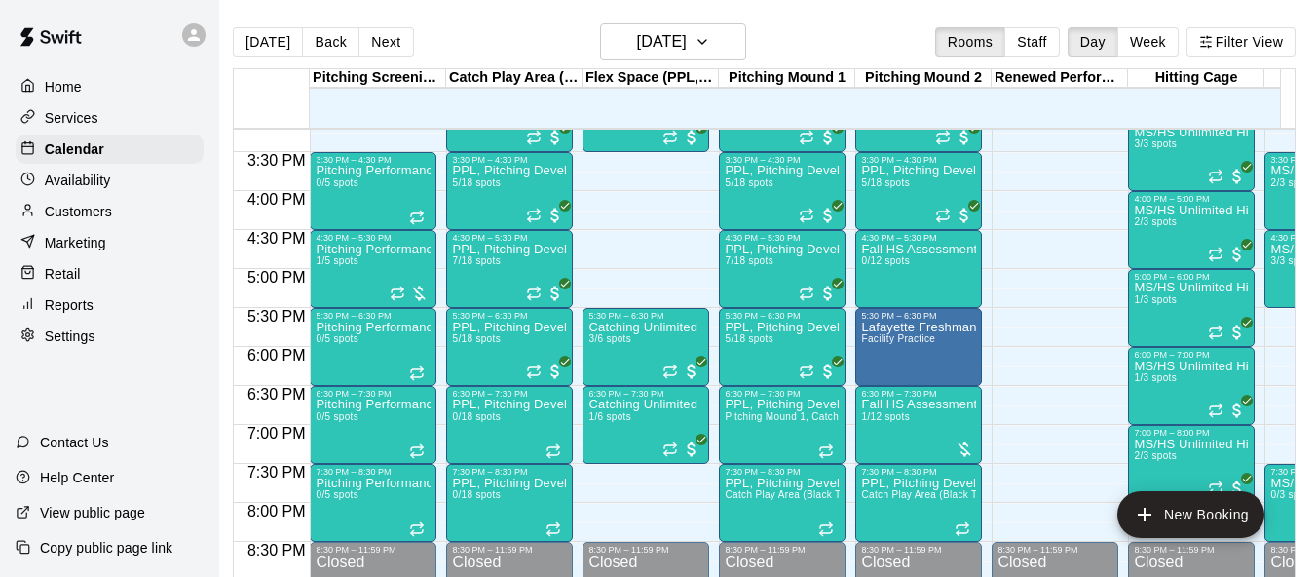
scroll to position [0, 23]
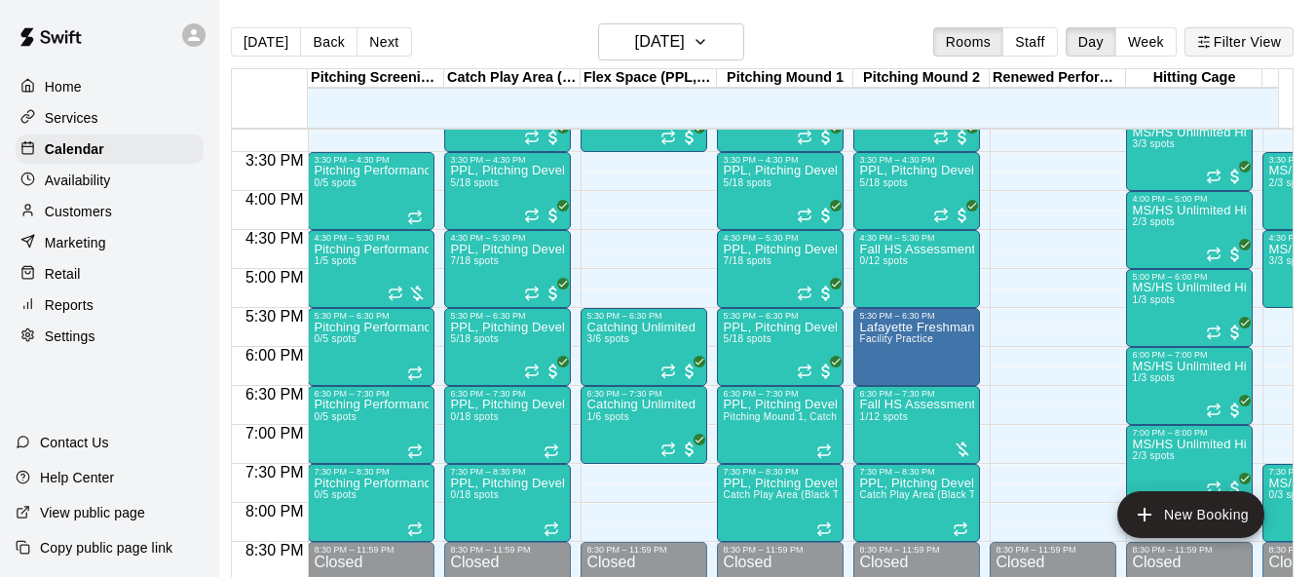
click at [1230, 42] on button "Filter View" at bounding box center [1238, 41] width 109 height 29
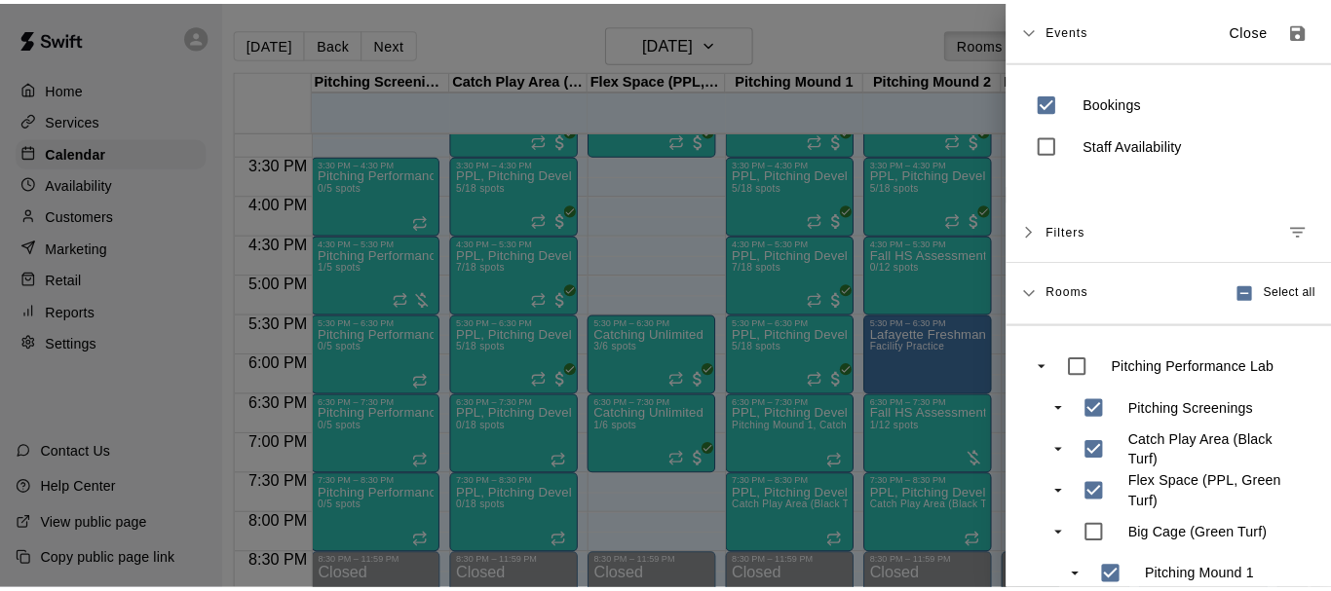
scroll to position [0, 9]
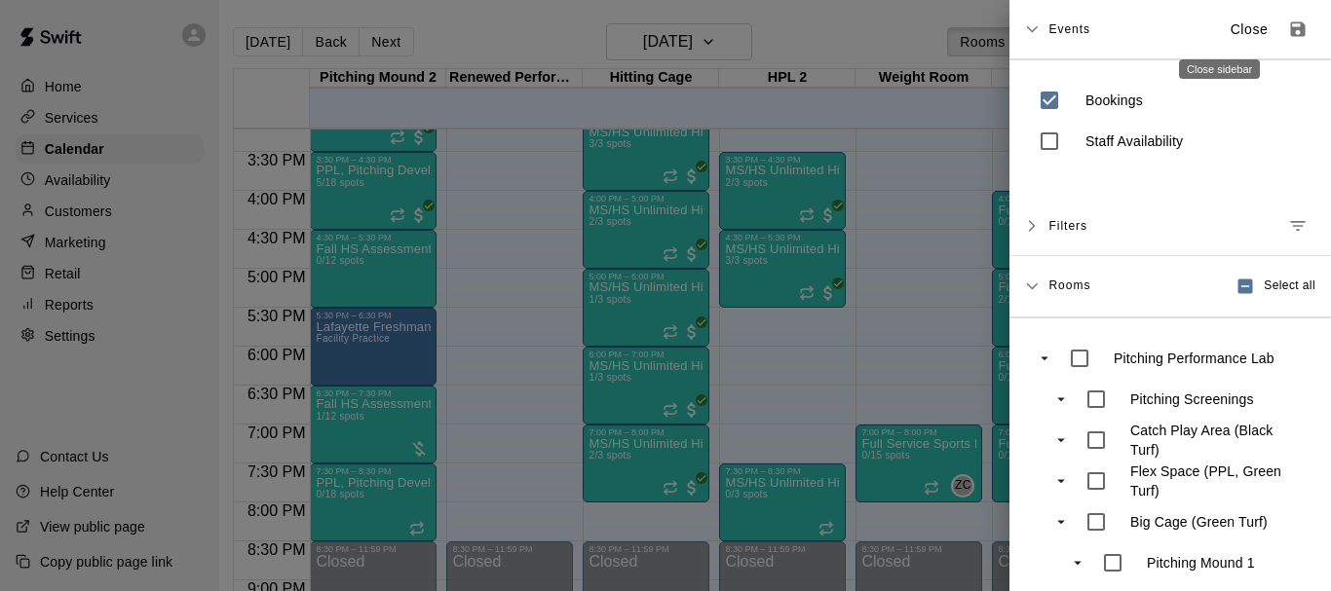
click at [1230, 33] on p "Close" at bounding box center [1249, 29] width 38 height 20
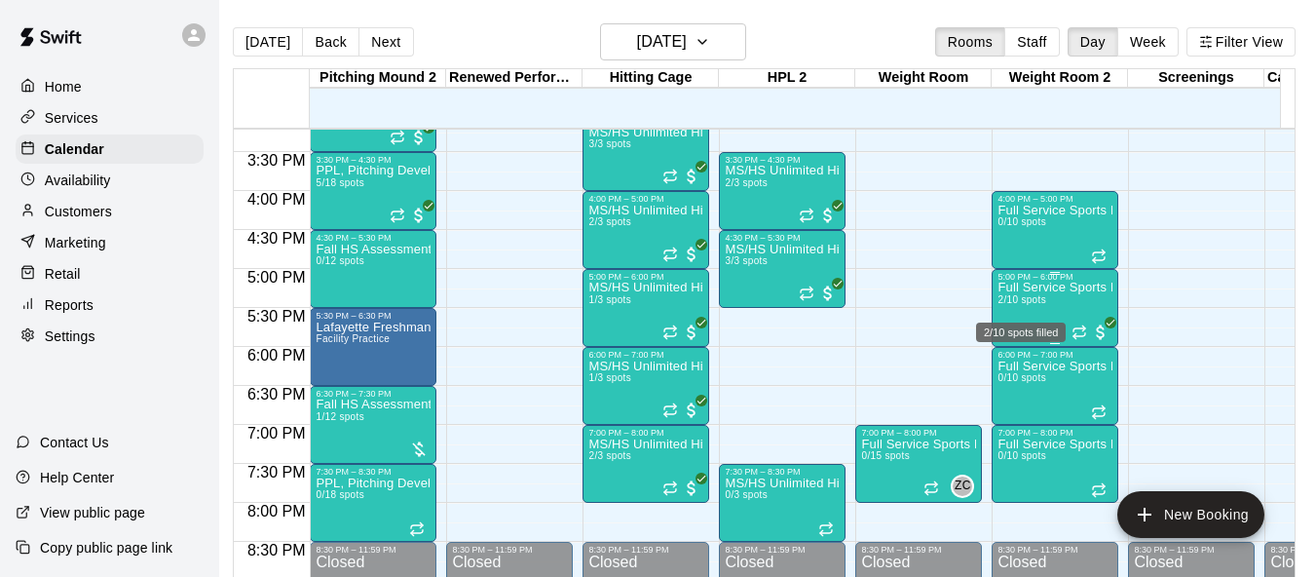
click at [1040, 305] on span "2/10 spots" at bounding box center [1021, 299] width 48 height 11
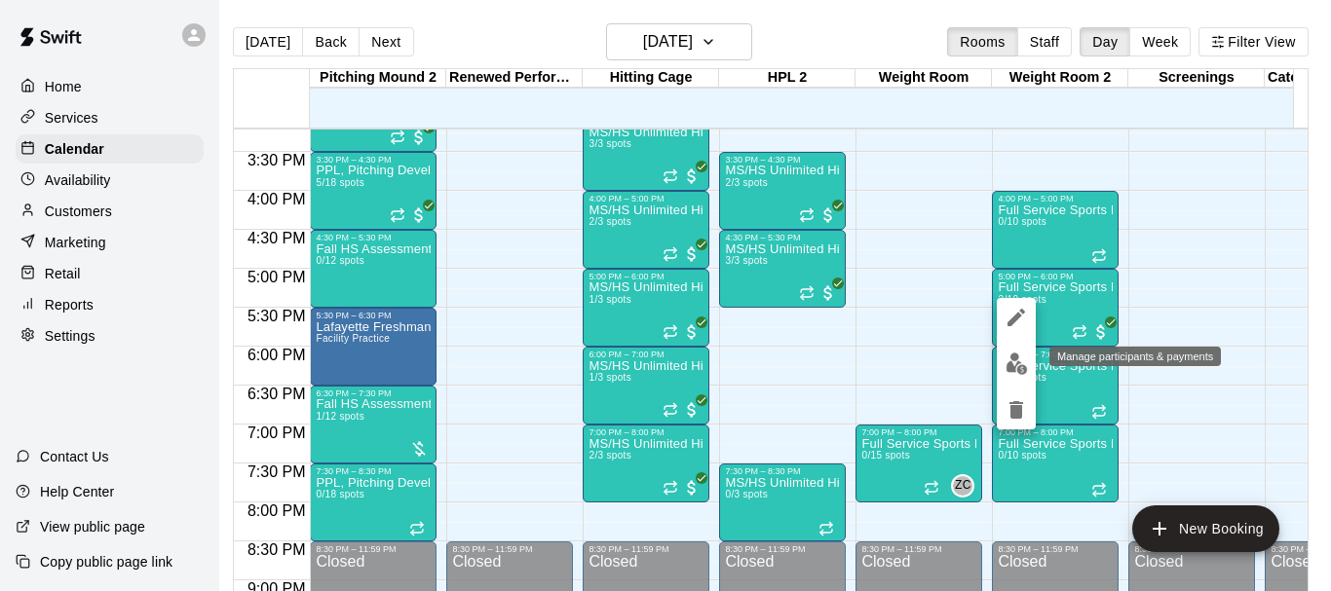
click at [1019, 363] on img "edit" at bounding box center [1016, 364] width 22 height 22
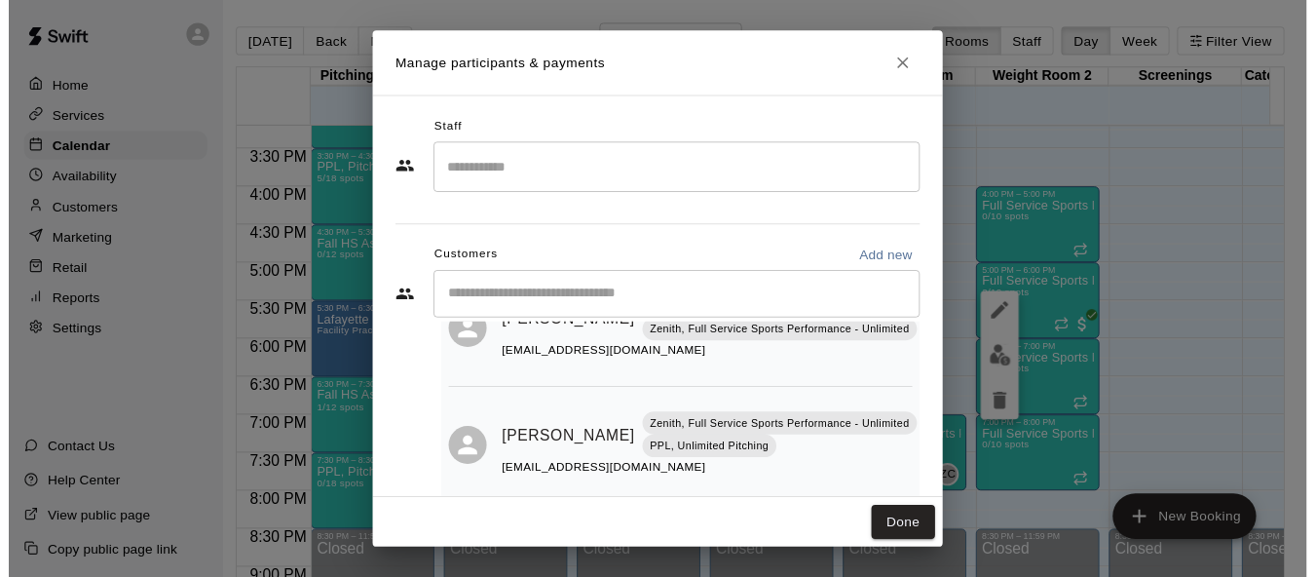
scroll to position [114, 0]
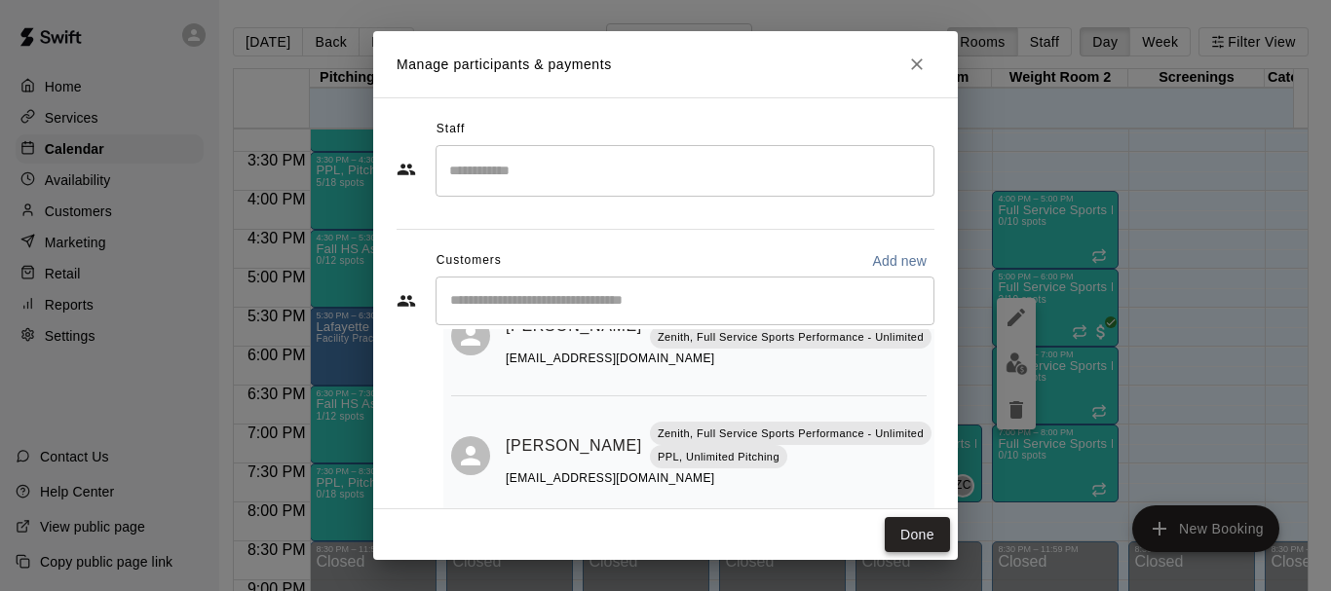
click at [912, 529] on button "Done" at bounding box center [916, 535] width 65 height 36
